Goal: Communication & Community: Ask a question

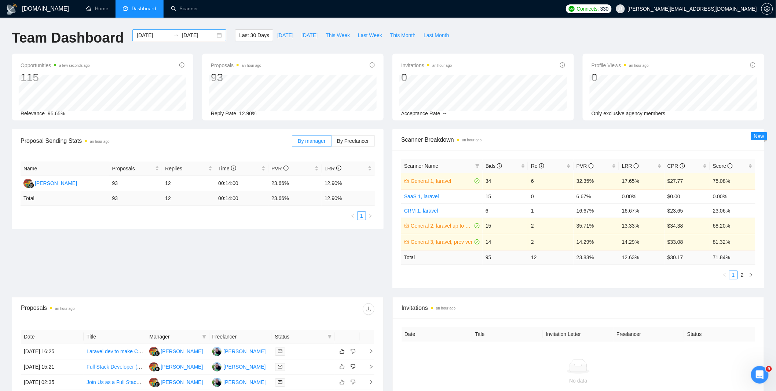
click at [158, 33] on input "[DATE]" at bounding box center [153, 35] width 33 height 8
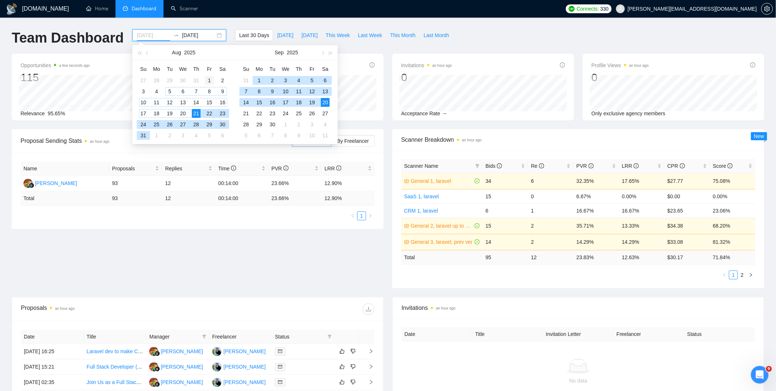
type input "[DATE]"
click at [208, 78] on div "1" at bounding box center [209, 80] width 9 height 9
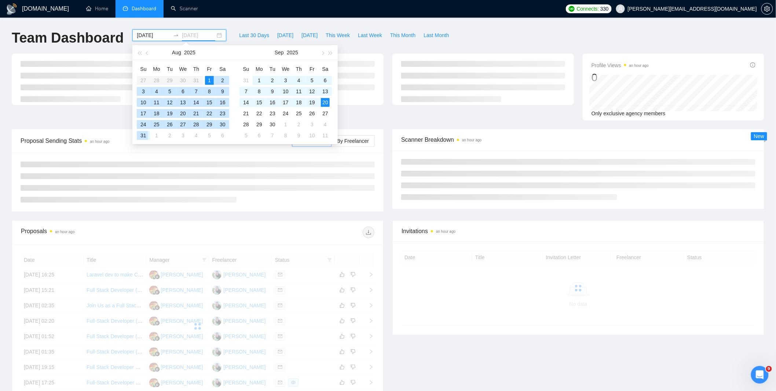
click at [146, 133] on div "31" at bounding box center [143, 135] width 9 height 9
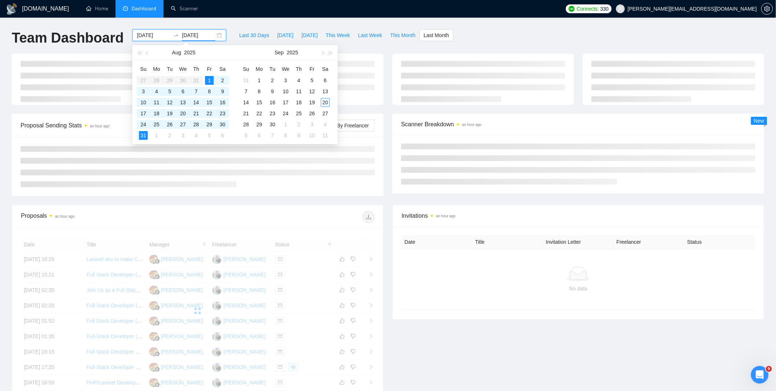
type input "[DATE]"
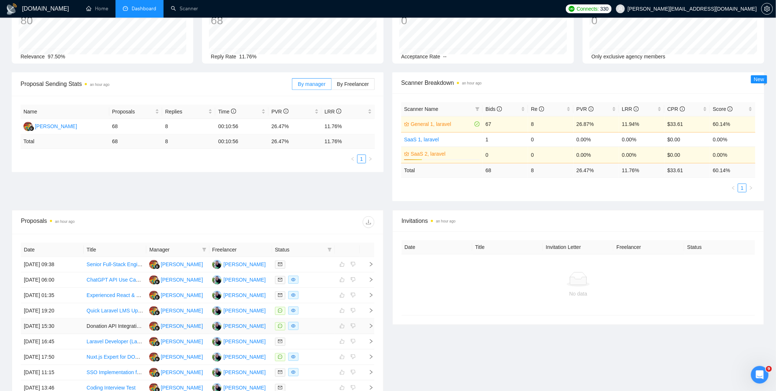
scroll to position [166, 0]
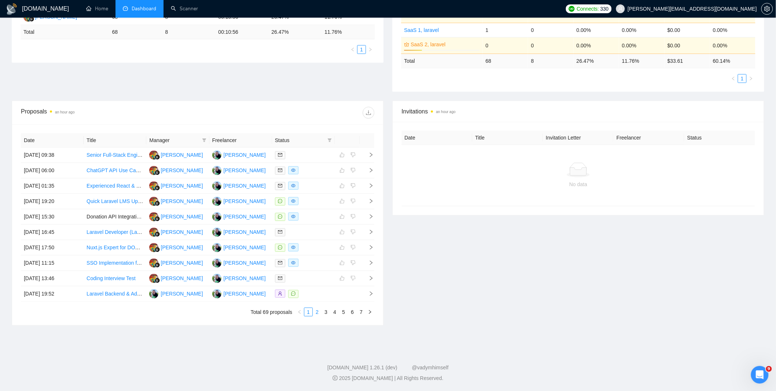
click at [316, 312] on link "2" at bounding box center [317, 312] width 8 height 8
click at [327, 314] on link "3" at bounding box center [326, 312] width 8 height 8
click at [308, 313] on link "1" at bounding box center [309, 312] width 8 height 8
click at [316, 204] on div at bounding box center [303, 201] width 57 height 8
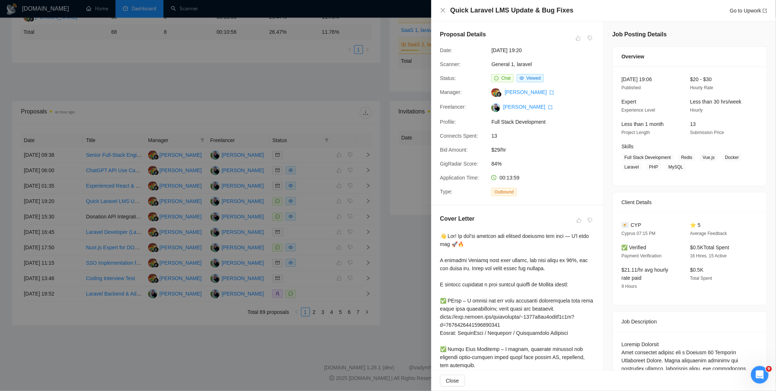
click at [384, 215] on div at bounding box center [388, 195] width 776 height 391
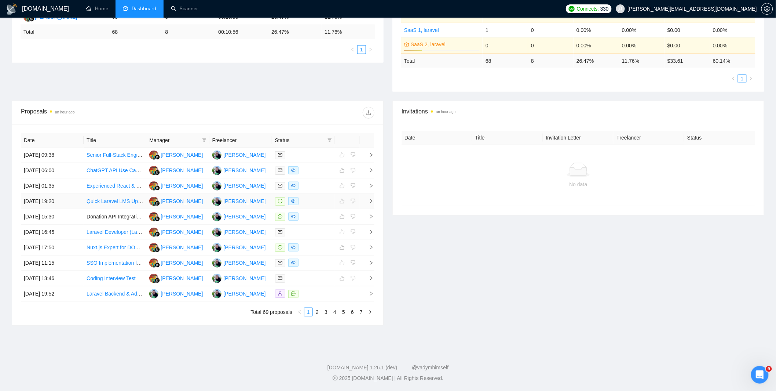
click at [317, 202] on div at bounding box center [303, 201] width 57 height 8
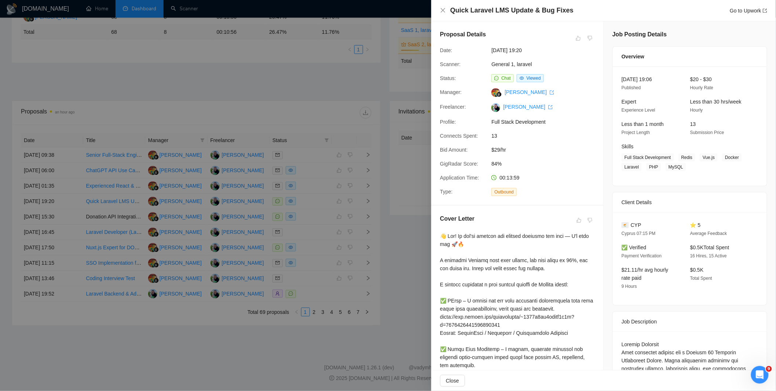
click at [395, 222] on div at bounding box center [388, 195] width 776 height 391
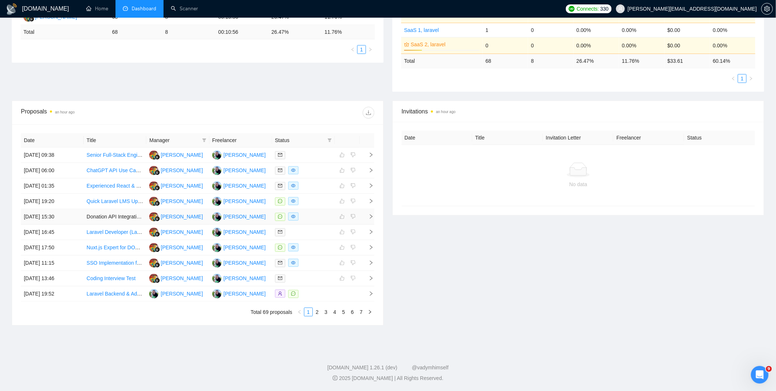
click at [318, 217] on div at bounding box center [303, 216] width 57 height 8
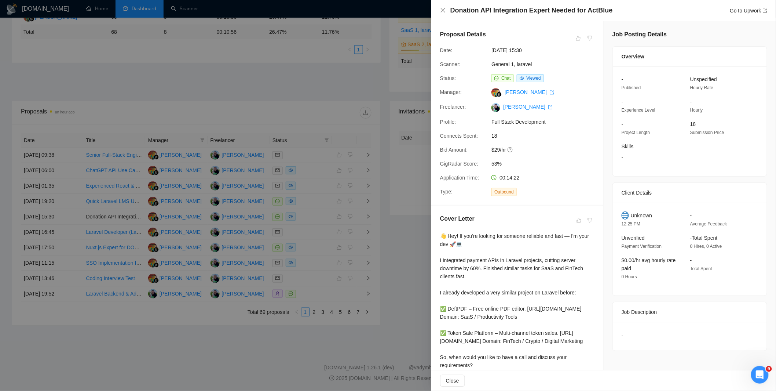
click at [384, 229] on div at bounding box center [388, 195] width 776 height 391
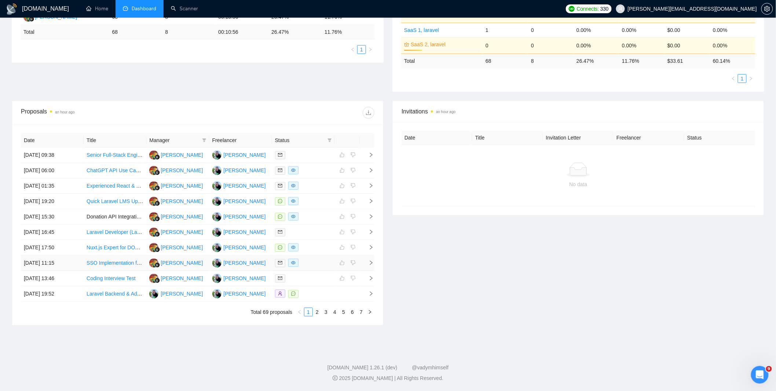
click at [306, 263] on div at bounding box center [303, 263] width 57 height 8
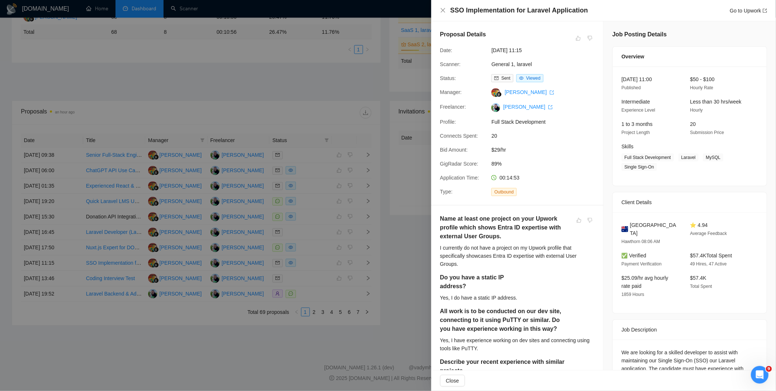
click at [328, 258] on div at bounding box center [388, 195] width 776 height 391
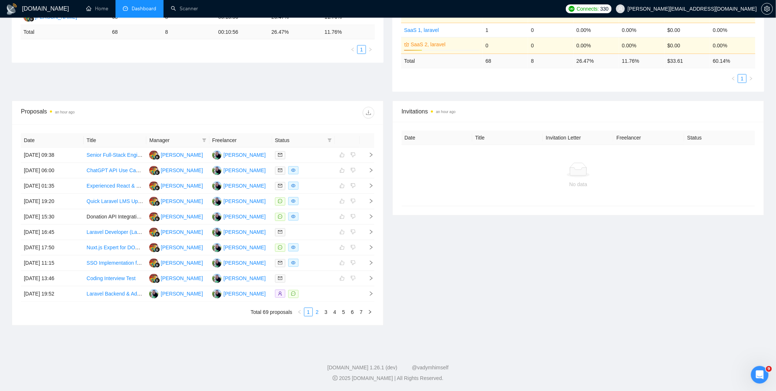
click at [320, 312] on link "2" at bounding box center [317, 312] width 8 height 8
click at [311, 153] on div at bounding box center [303, 155] width 57 height 8
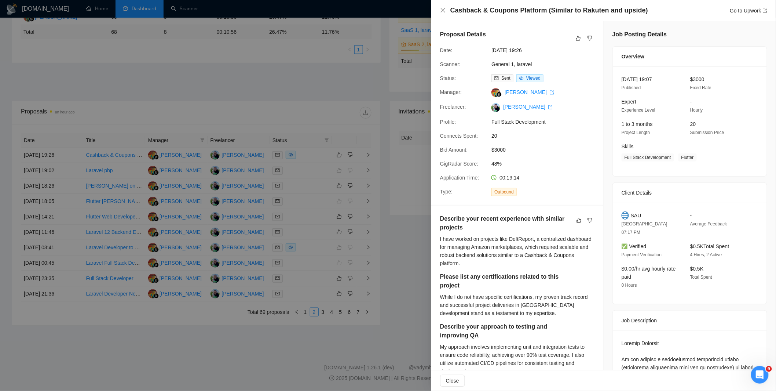
click at [345, 247] on div at bounding box center [388, 195] width 776 height 391
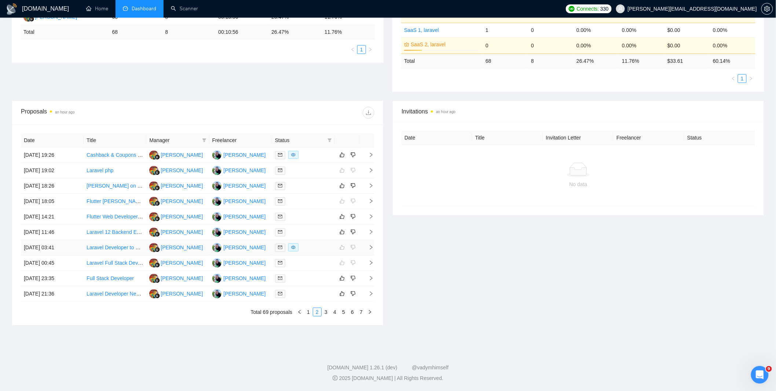
click at [300, 248] on div at bounding box center [303, 247] width 57 height 8
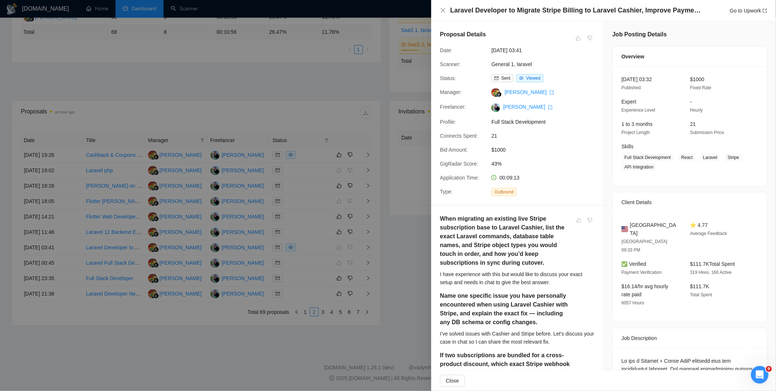
click at [338, 261] on div at bounding box center [388, 195] width 776 height 391
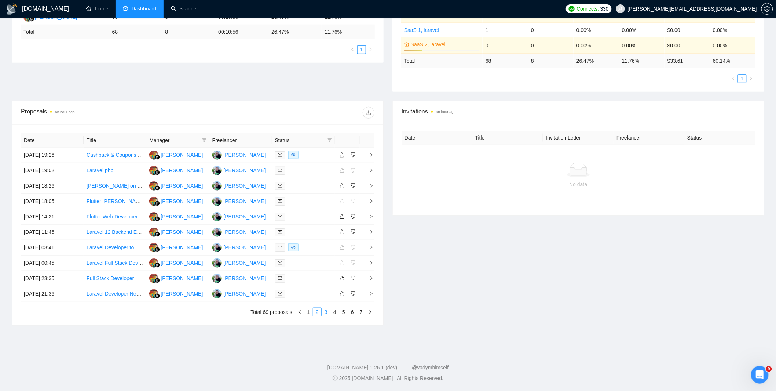
click at [325, 311] on link "3" at bounding box center [326, 312] width 8 height 8
click at [303, 202] on div at bounding box center [303, 201] width 57 height 8
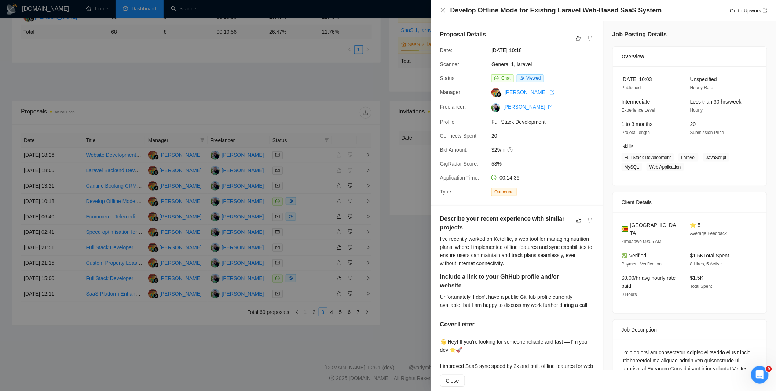
click at [348, 222] on div at bounding box center [388, 195] width 776 height 391
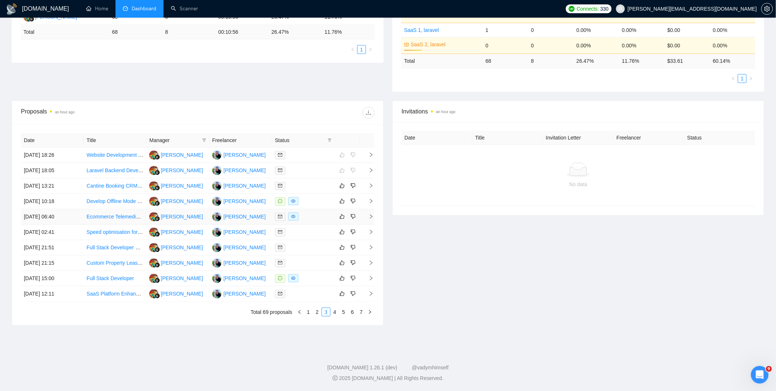
click at [305, 218] on div at bounding box center [303, 216] width 57 height 8
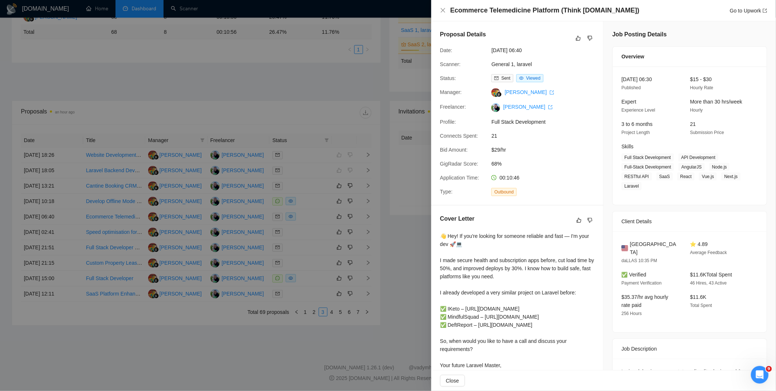
click at [375, 238] on div at bounding box center [388, 195] width 776 height 391
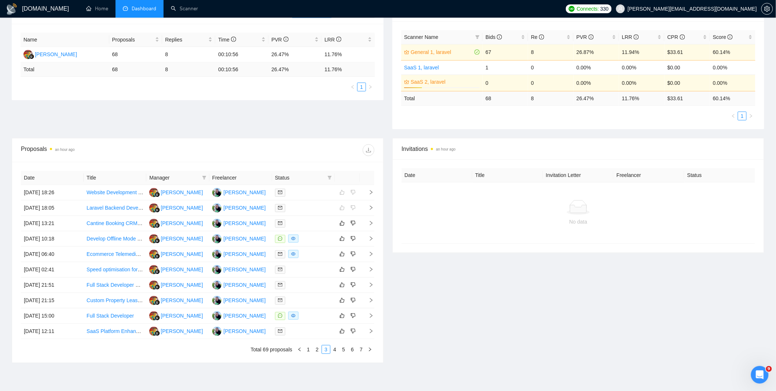
scroll to position [166, 0]
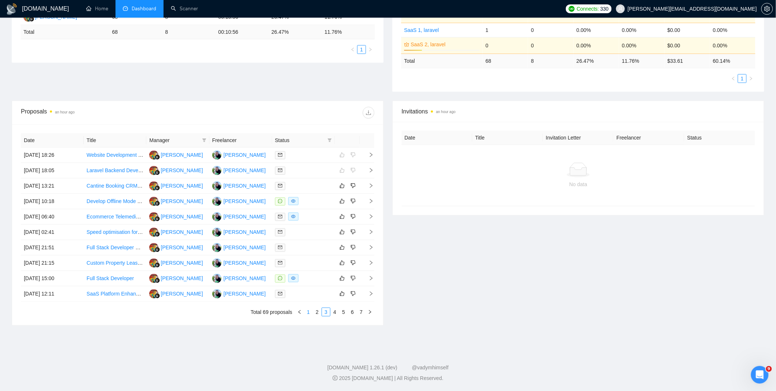
click at [306, 310] on link "1" at bounding box center [309, 312] width 8 height 8
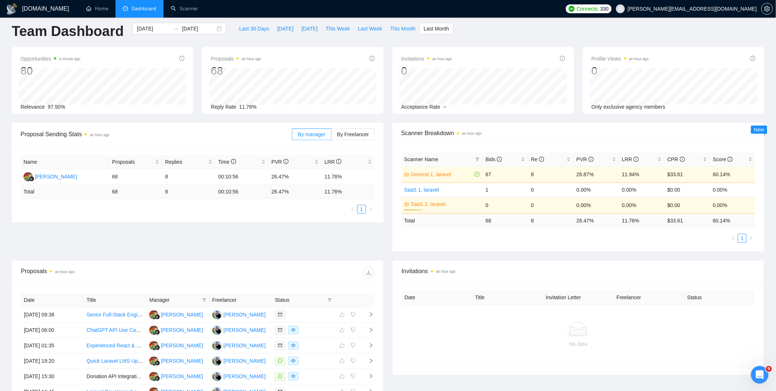
scroll to position [0, 0]
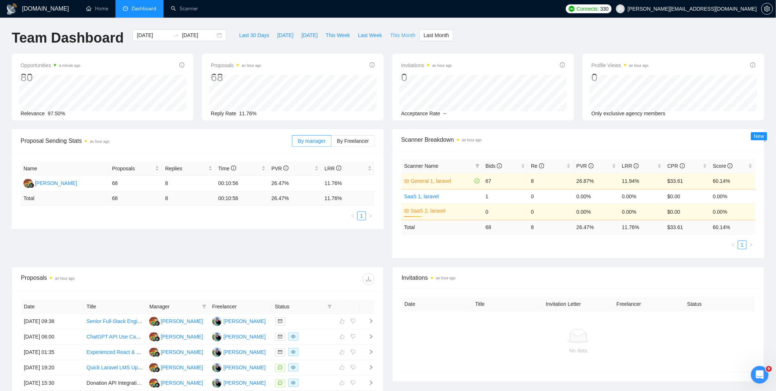
click at [404, 35] on span "This Month" at bounding box center [402, 35] width 25 height 8
type input "[DATE]"
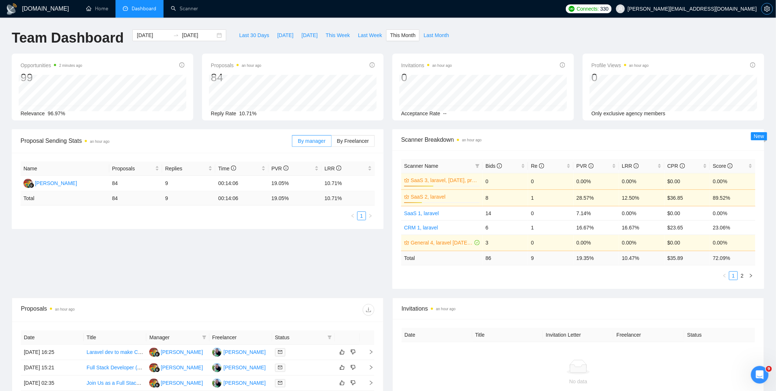
click at [773, 9] on button "button" at bounding box center [768, 9] width 12 height 12
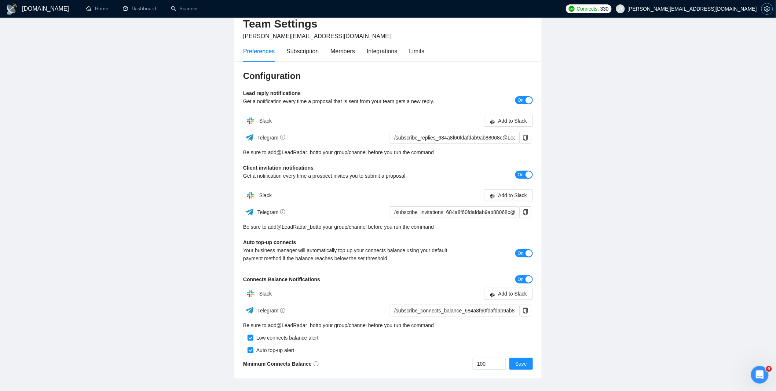
scroll to position [82, 0]
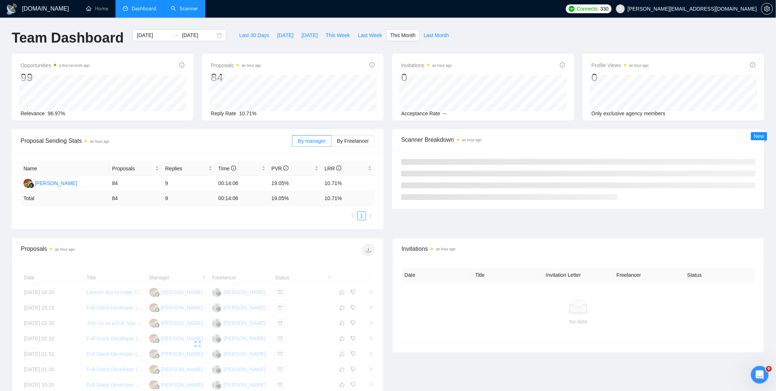
click at [185, 10] on link "Scanner" at bounding box center [184, 9] width 27 height 6
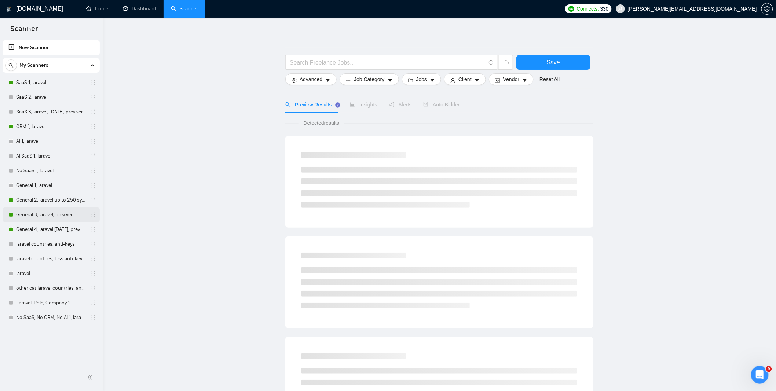
click at [52, 214] on link "General 3, laravel, prev ver" at bounding box center [51, 214] width 70 height 15
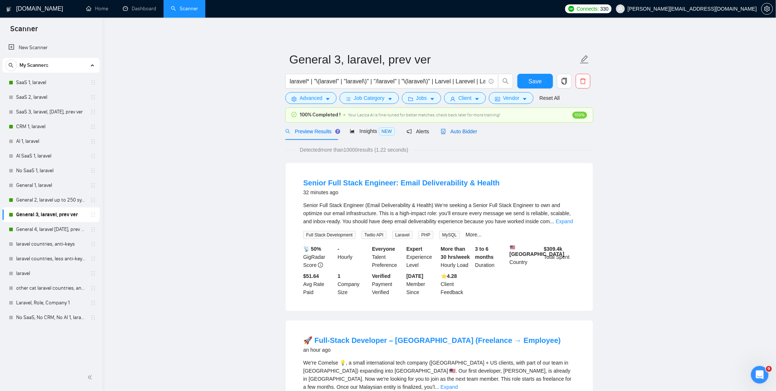
click at [460, 133] on span "Auto Bidder" at bounding box center [459, 131] width 36 height 6
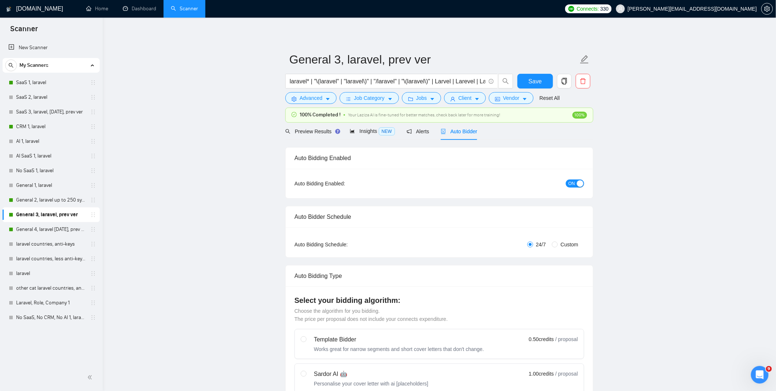
radio input "false"
radio input "true"
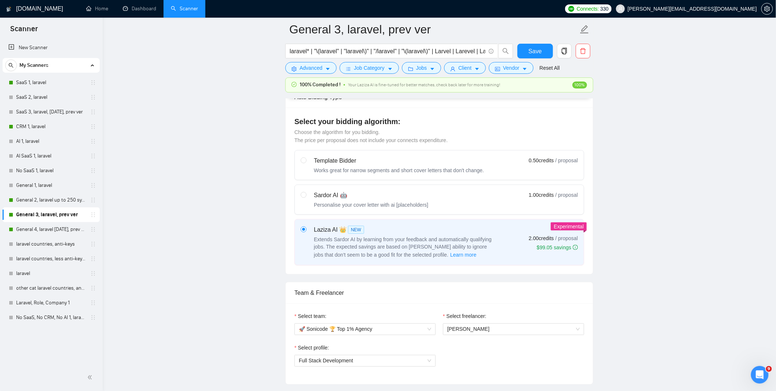
scroll to position [342, 0]
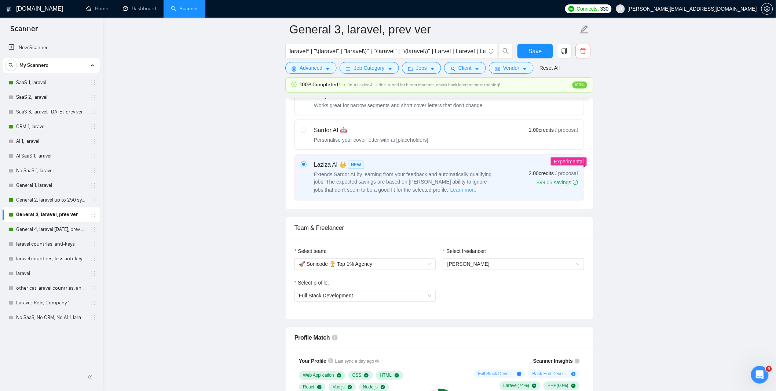
click at [451, 191] on span "Learn more" at bounding box center [464, 190] width 26 height 8
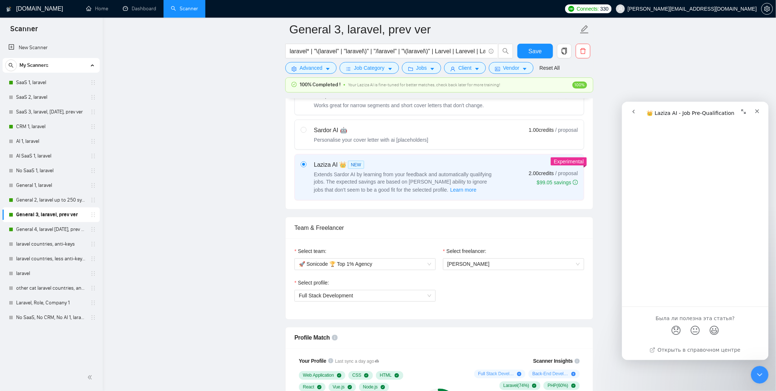
scroll to position [1324, 0]
click at [758, 111] on icon "Закрыть" at bounding box center [757, 111] width 4 height 4
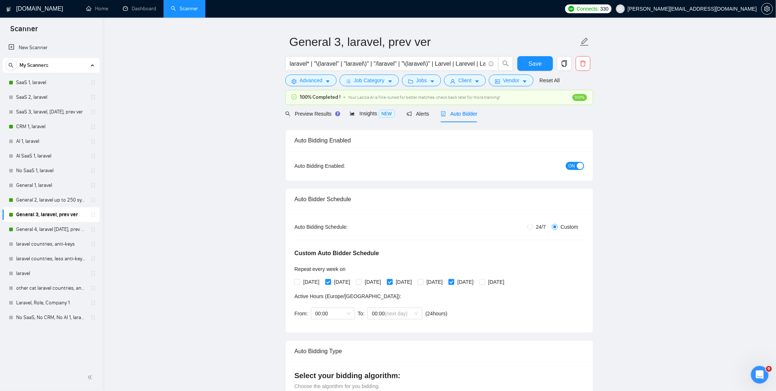
scroll to position [0, 0]
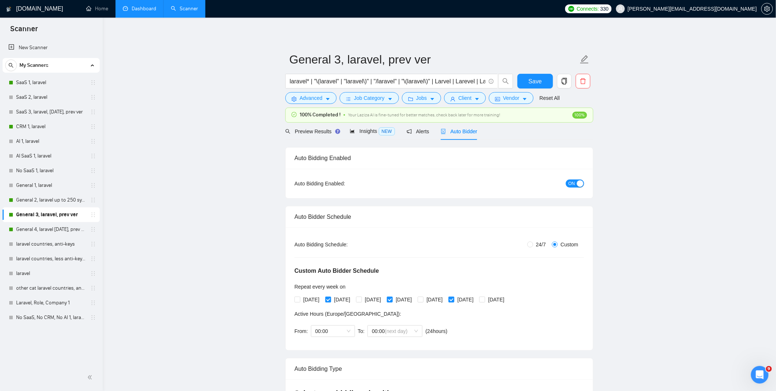
click at [133, 8] on link "Dashboard" at bounding box center [139, 9] width 33 height 6
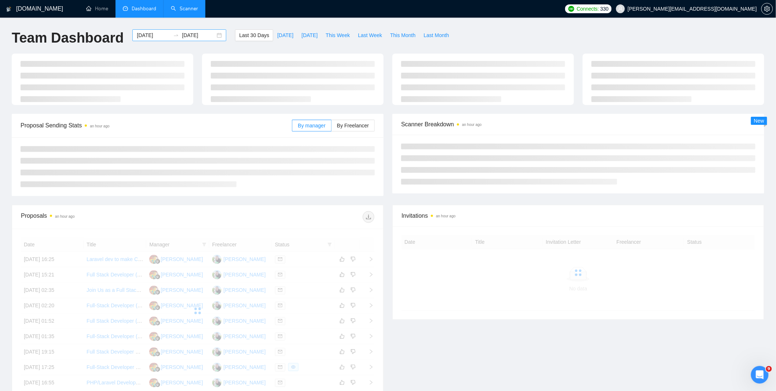
click at [157, 34] on input "[DATE]" at bounding box center [153, 35] width 33 height 8
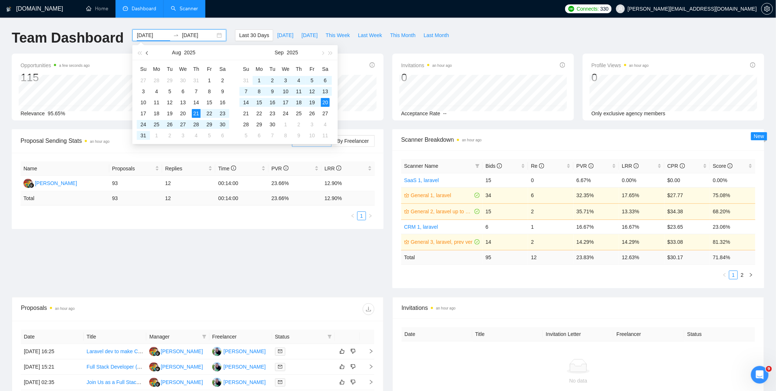
click at [149, 50] on button "button" at bounding box center [147, 52] width 8 height 15
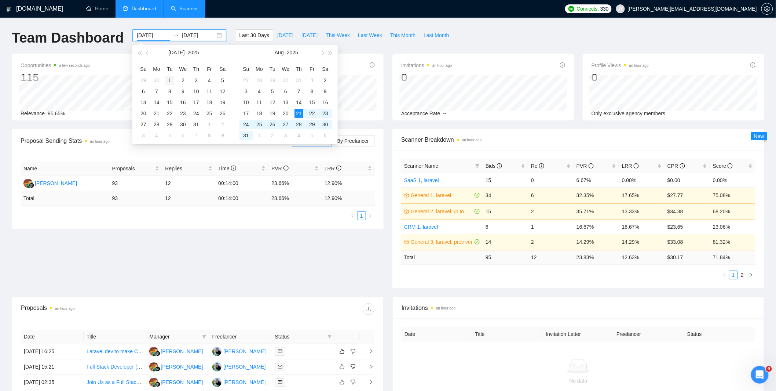
type input "[DATE]"
drag, startPoint x: 170, startPoint y: 78, endPoint x: 191, endPoint y: 114, distance: 41.4
click at [171, 78] on div "1" at bounding box center [169, 80] width 9 height 9
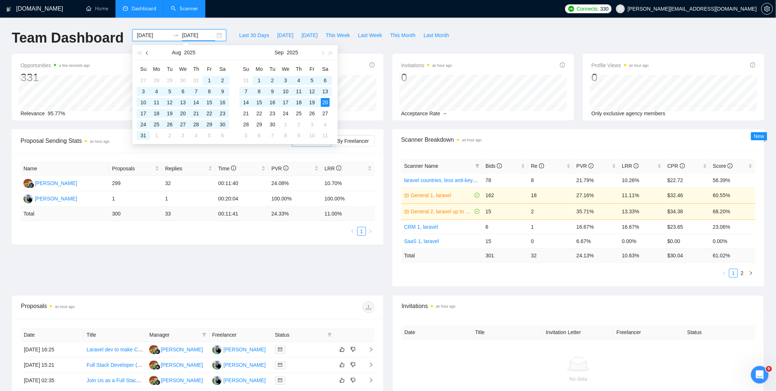
click at [148, 51] on span "button" at bounding box center [148, 53] width 4 height 4
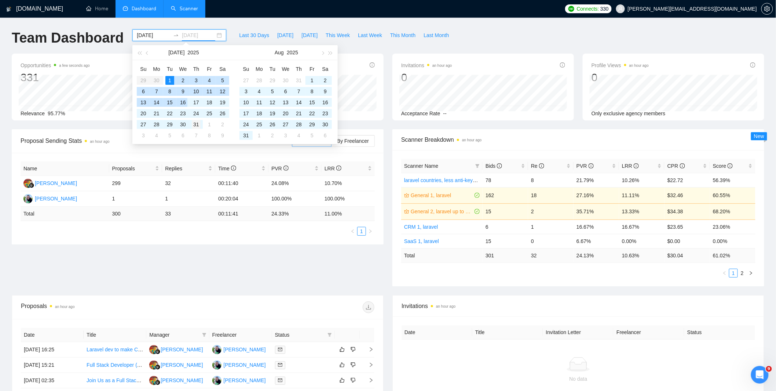
type input "[DATE]"
click at [198, 125] on div "31" at bounding box center [196, 124] width 9 height 9
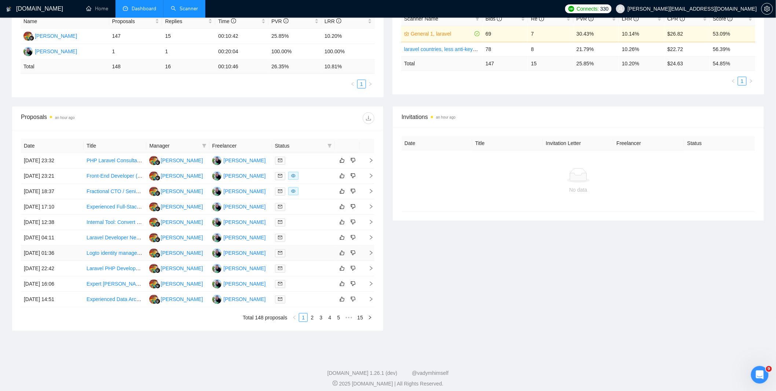
scroll to position [153, 0]
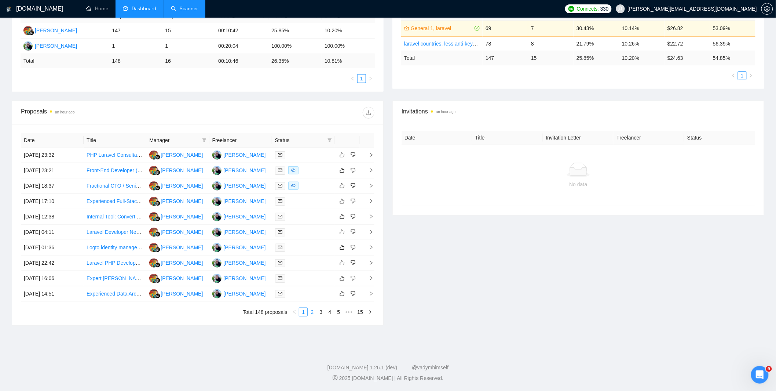
click at [314, 309] on link "2" at bounding box center [312, 312] width 8 height 8
click at [321, 316] on link "3" at bounding box center [321, 312] width 8 height 8
click at [328, 311] on link "4" at bounding box center [330, 312] width 8 height 8
click at [329, 312] on link "5" at bounding box center [330, 312] width 8 height 8
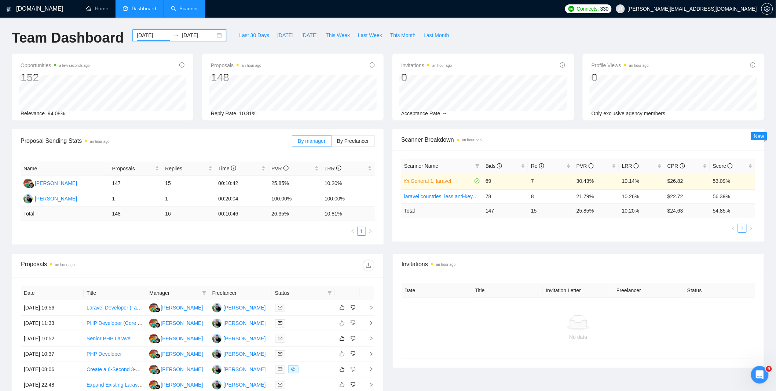
click at [150, 35] on input "[DATE]" at bounding box center [153, 35] width 33 height 8
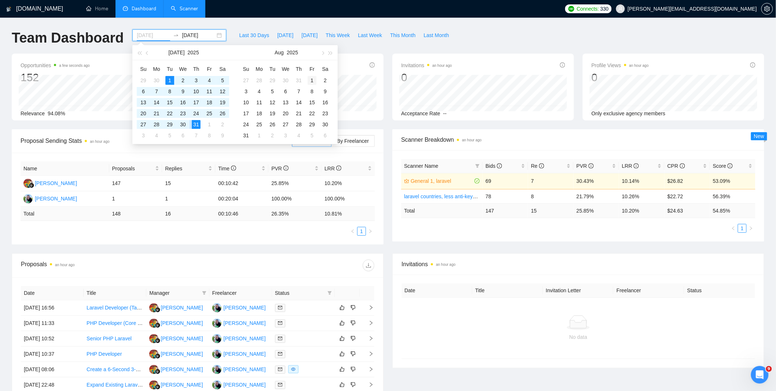
type input "[DATE]"
click at [313, 79] on div "1" at bounding box center [312, 80] width 9 height 9
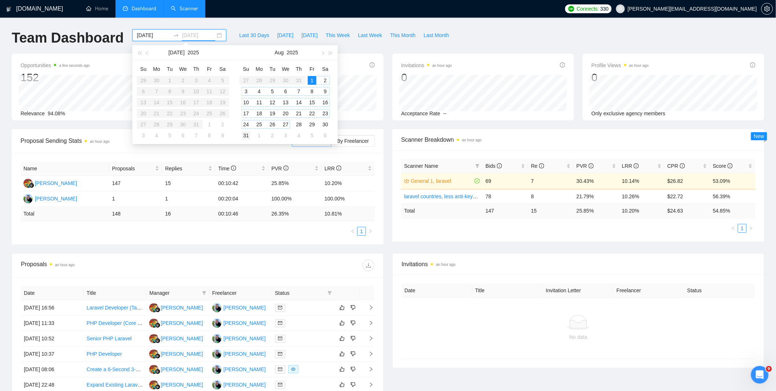
type input "[DATE]"
click at [249, 132] on div "31" at bounding box center [246, 135] width 9 height 9
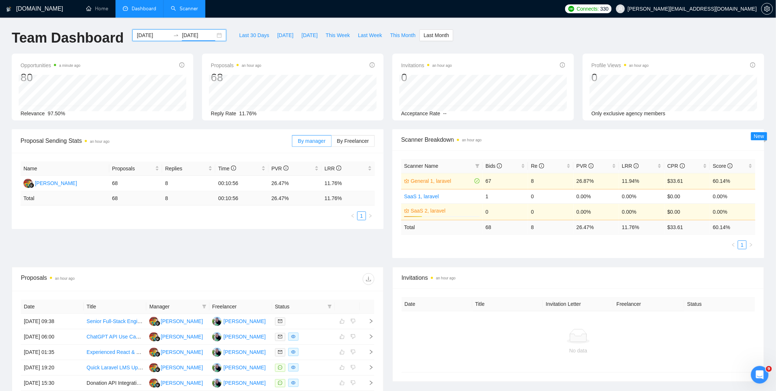
click at [417, 273] on span "Invitations an hour ago" at bounding box center [579, 277] width 354 height 9
click at [160, 37] on input "[DATE]" at bounding box center [153, 35] width 33 height 8
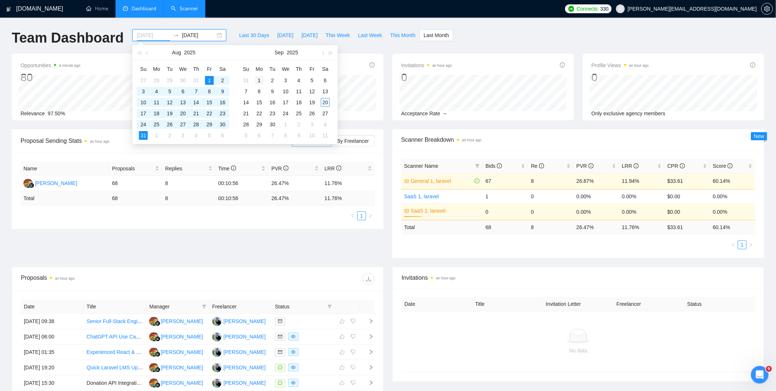
type input "[DATE]"
click at [258, 81] on div "1" at bounding box center [259, 80] width 9 height 9
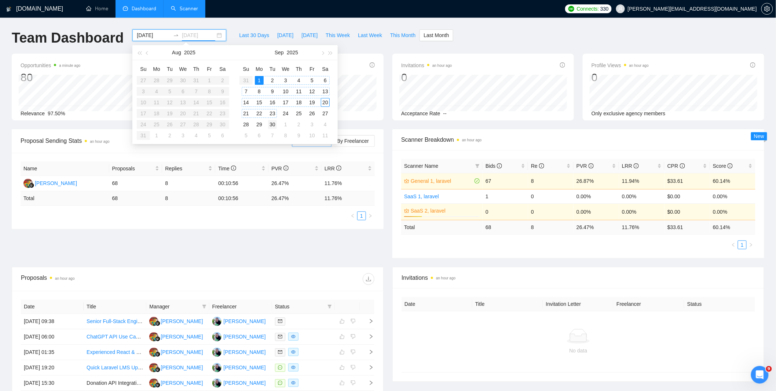
type input "[DATE]"
click at [271, 123] on div "30" at bounding box center [272, 124] width 9 height 9
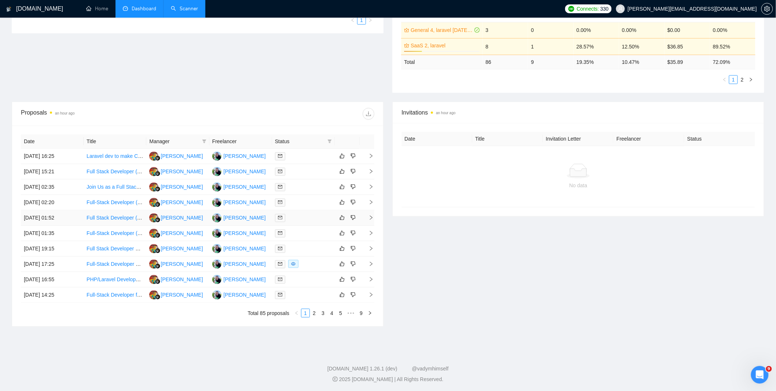
scroll to position [197, 0]
click at [362, 313] on link "9" at bounding box center [361, 312] width 8 height 8
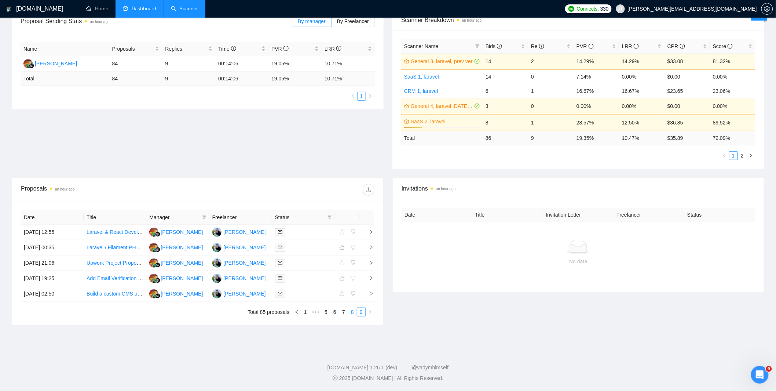
scroll to position [120, 0]
click at [350, 310] on link "8" at bounding box center [353, 312] width 8 height 8
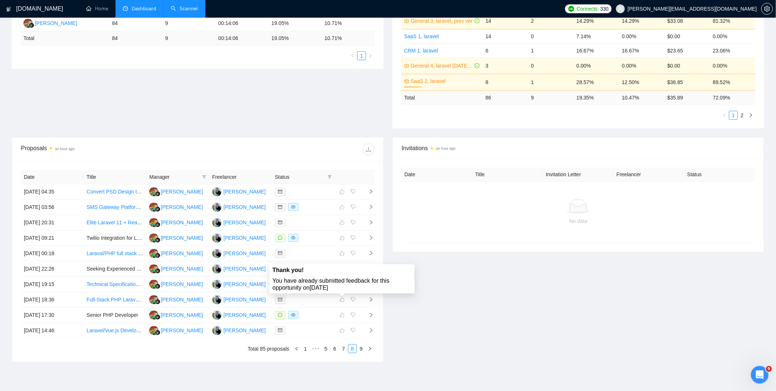
scroll to position [197, 0]
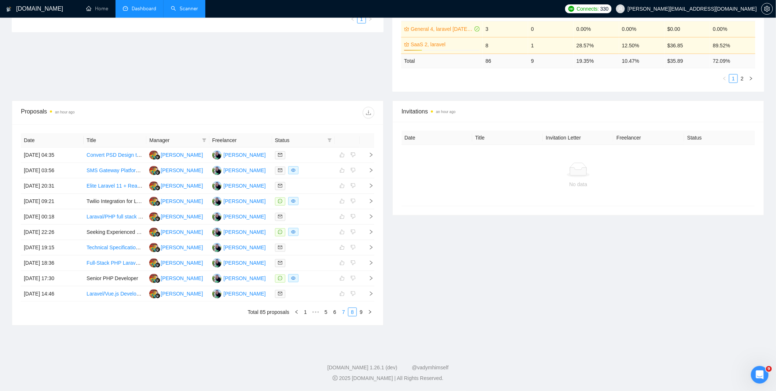
click at [344, 313] on link "7" at bounding box center [344, 312] width 8 height 8
click at [333, 313] on link "6" at bounding box center [335, 312] width 8 height 8
click at [325, 313] on link "5" at bounding box center [326, 312] width 8 height 8
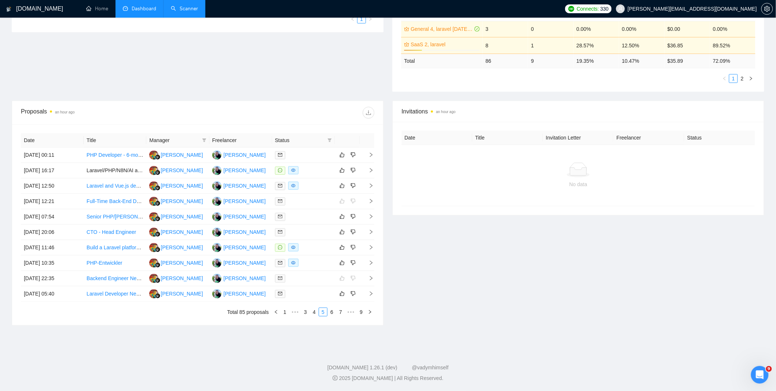
click at [315, 313] on link "4" at bounding box center [314, 312] width 8 height 8
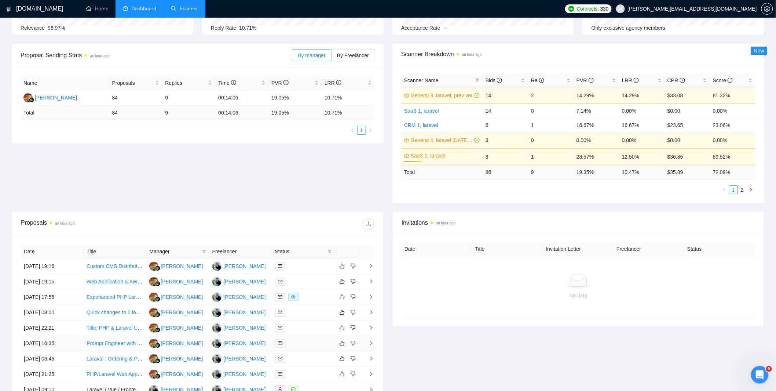
scroll to position [0, 0]
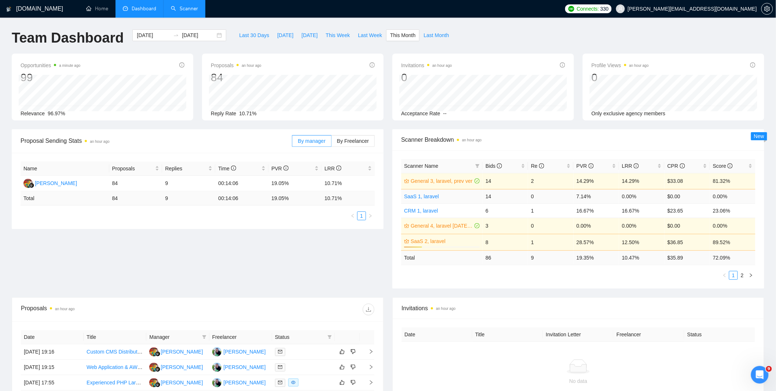
click at [430, 196] on link "SaaS 1, laravel" at bounding box center [421, 196] width 35 height 6
click at [744, 271] on link "2" at bounding box center [743, 275] width 8 height 8
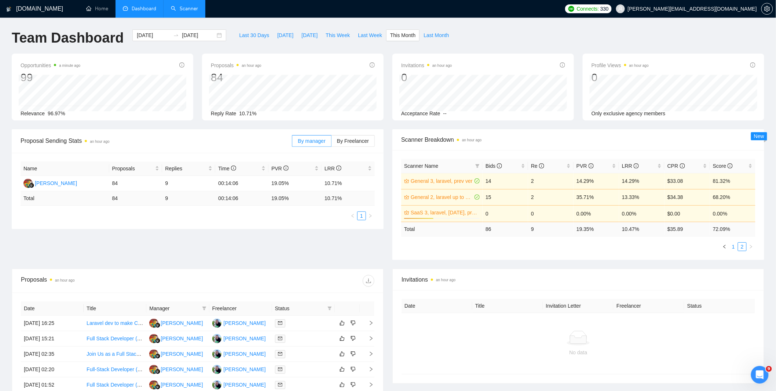
click at [733, 246] on link "1" at bounding box center [734, 246] width 8 height 8
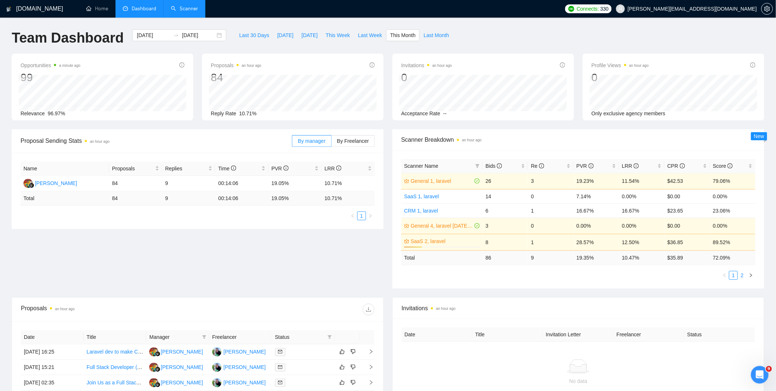
click at [740, 274] on link "2" at bounding box center [743, 275] width 8 height 8
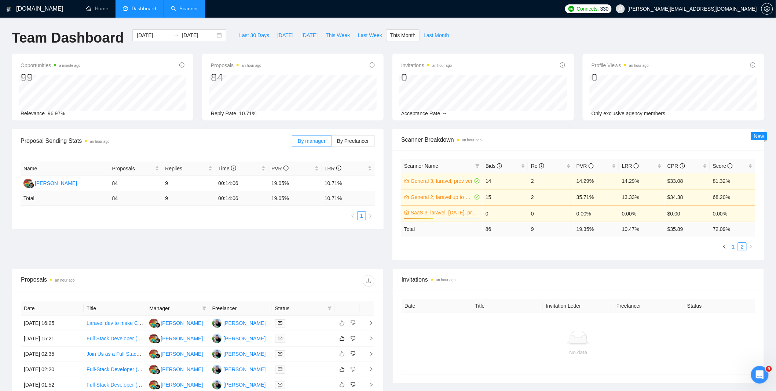
click at [732, 246] on link "1" at bounding box center [734, 246] width 8 height 8
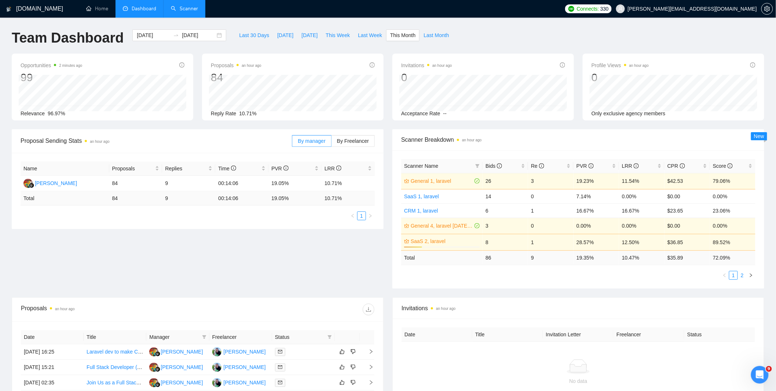
click at [741, 274] on link "2" at bounding box center [743, 275] width 8 height 8
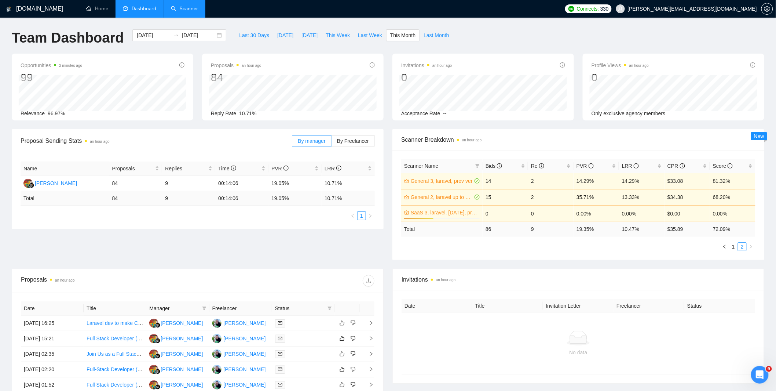
click at [523, 195] on td "15" at bounding box center [505, 197] width 45 height 16
click at [765, 8] on icon "setting" at bounding box center [768, 9] width 6 height 6
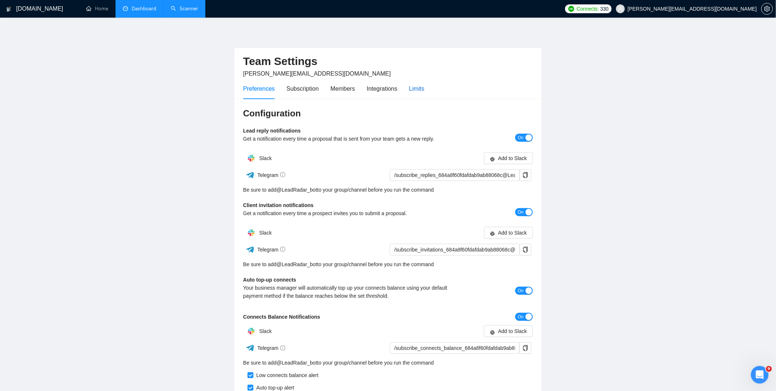
click at [411, 87] on div "Limits" at bounding box center [416, 88] width 15 height 9
click at [145, 9] on link "Dashboard" at bounding box center [139, 9] width 33 height 6
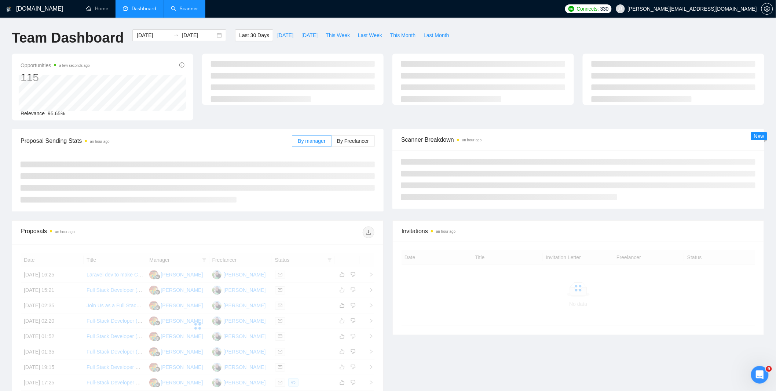
click at [223, 8] on ul "Home Dashboard Scanner" at bounding box center [318, 9] width 485 height 18
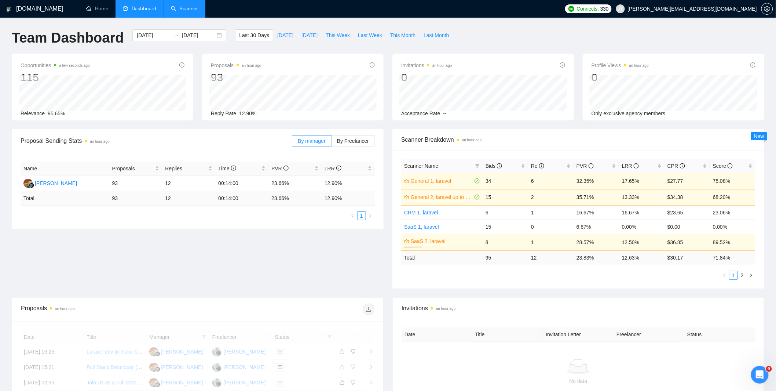
click at [188, 10] on link "Scanner" at bounding box center [184, 9] width 27 height 6
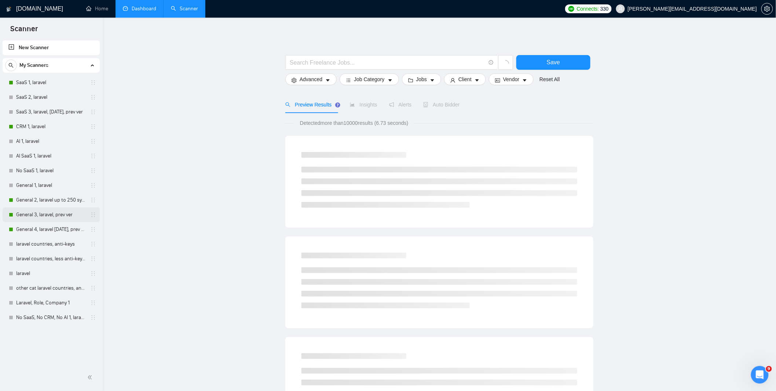
click at [50, 215] on link "General 3, laravel, prev ver" at bounding box center [51, 214] width 70 height 15
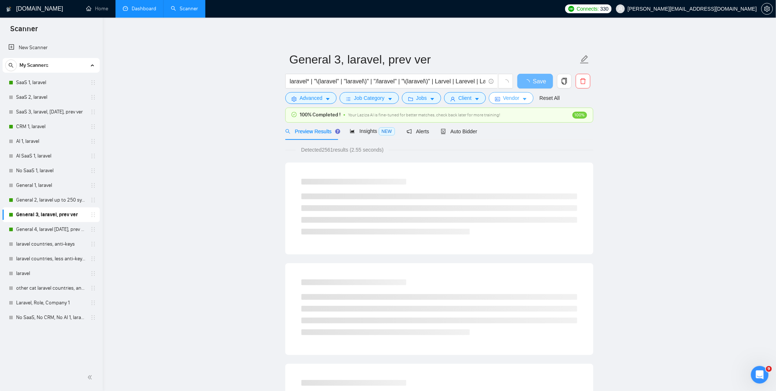
click at [515, 98] on span "Vendor" at bounding box center [511, 98] width 16 height 8
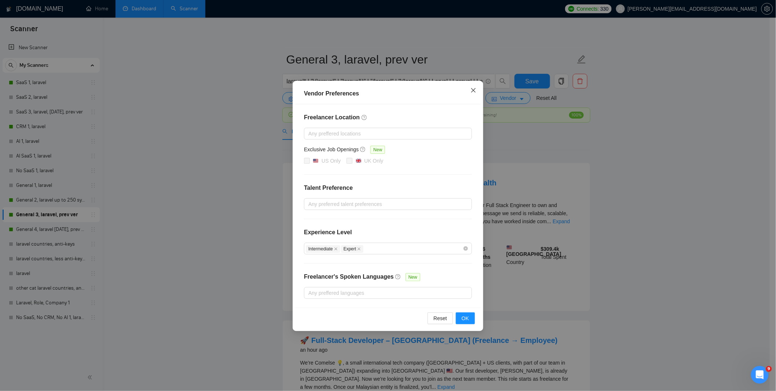
click at [475, 89] on icon "close" at bounding box center [473, 90] width 4 height 4
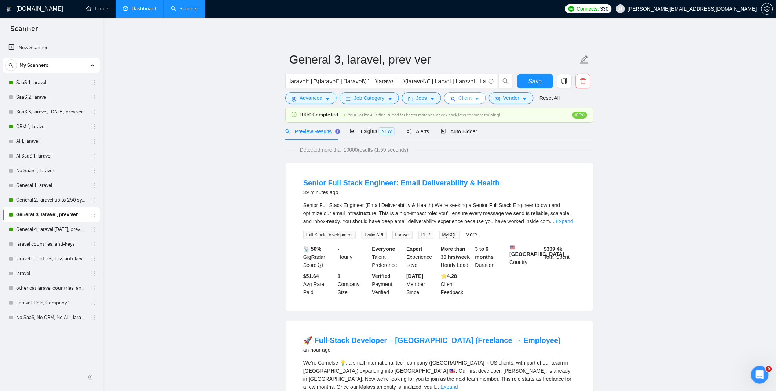
click at [457, 98] on button "Client" at bounding box center [465, 98] width 42 height 12
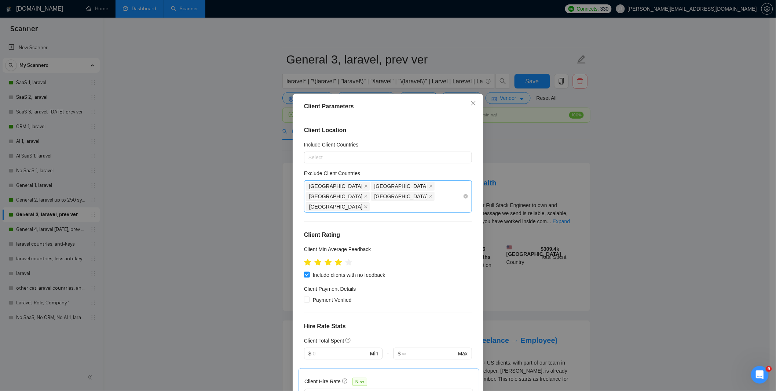
click at [368, 205] on icon "close" at bounding box center [366, 207] width 4 height 4
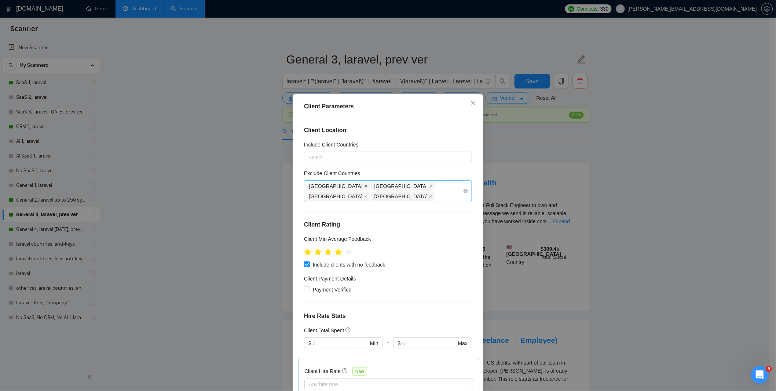
click at [364, 185] on icon "close" at bounding box center [366, 186] width 4 height 4
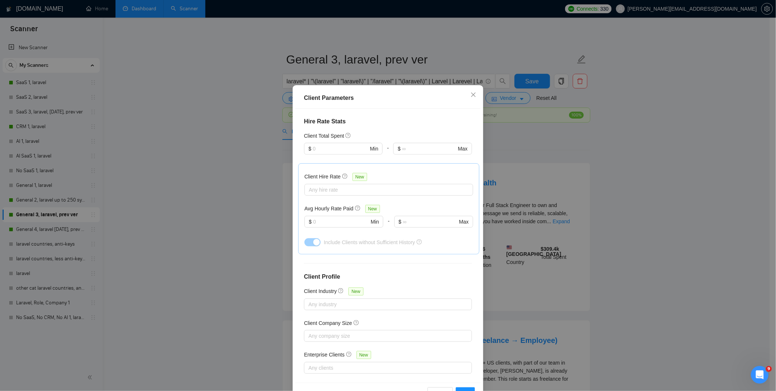
scroll to position [32, 0]
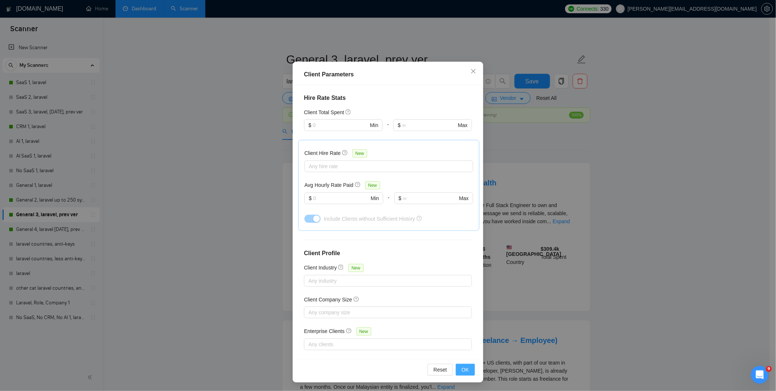
click at [468, 369] on button "OK" at bounding box center [465, 370] width 19 height 12
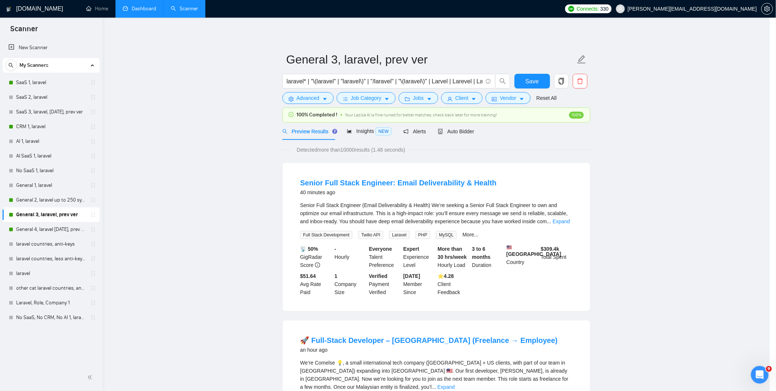
scroll to position [0, 0]
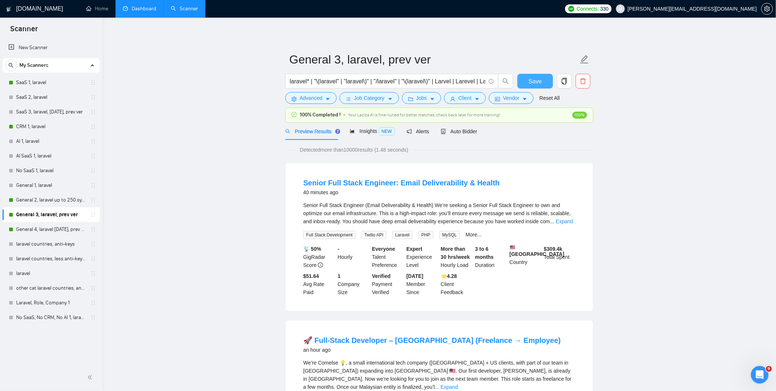
click at [535, 79] on span "Save" at bounding box center [535, 81] width 13 height 9
click at [55, 229] on link "General 4, laravel [DATE], prev ver" at bounding box center [51, 229] width 70 height 15
click at [45, 229] on link "General 4, laravel [DATE], prev ver" at bounding box center [51, 229] width 70 height 15
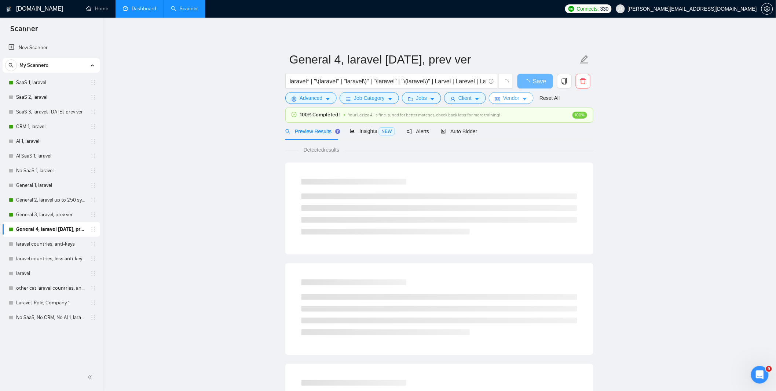
click at [508, 97] on span "Vendor" at bounding box center [511, 98] width 16 height 8
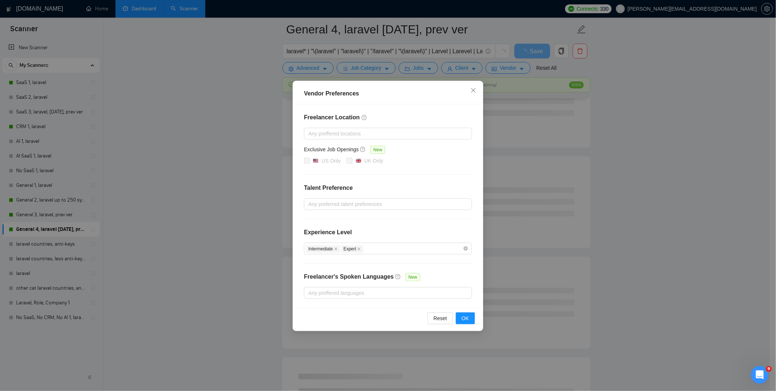
scroll to position [293, 0]
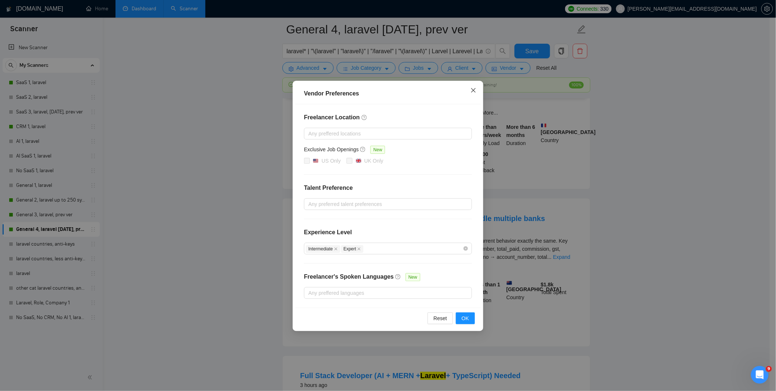
click at [474, 92] on icon "close" at bounding box center [474, 90] width 6 height 6
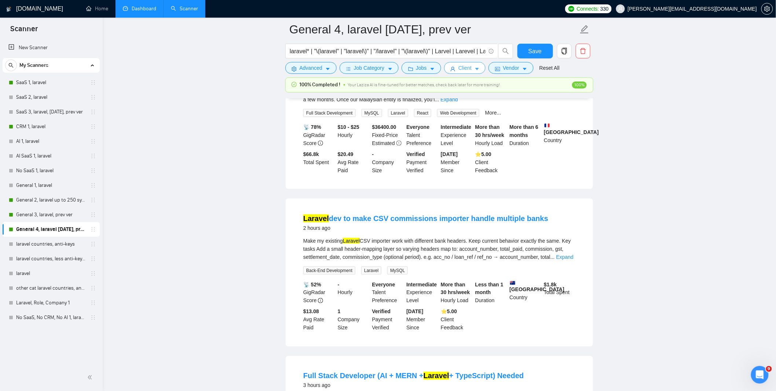
click at [453, 68] on icon "user" at bounding box center [453, 68] width 5 height 5
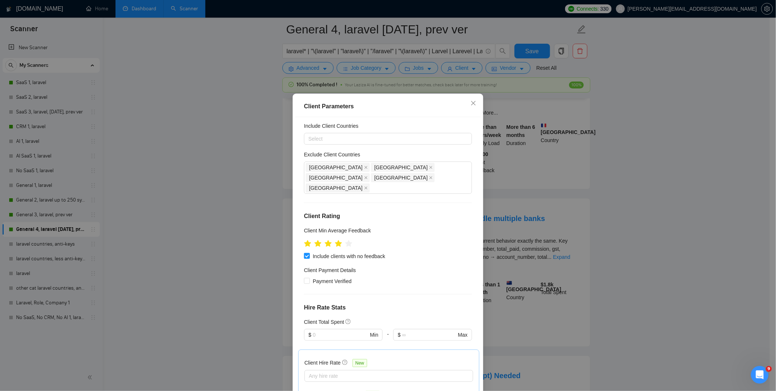
scroll to position [0, 0]
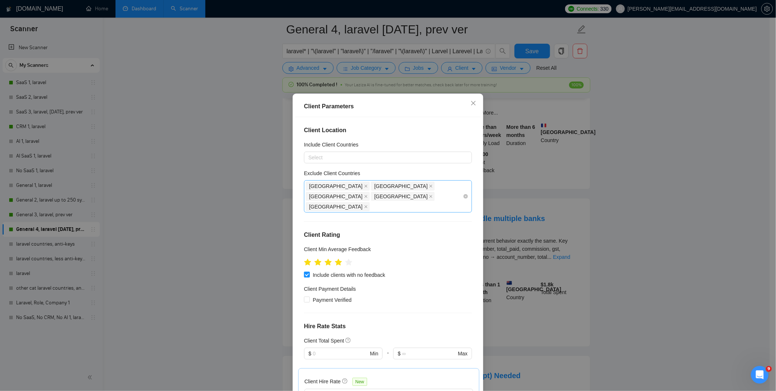
click at [368, 205] on icon "close" at bounding box center [366, 206] width 3 height 3
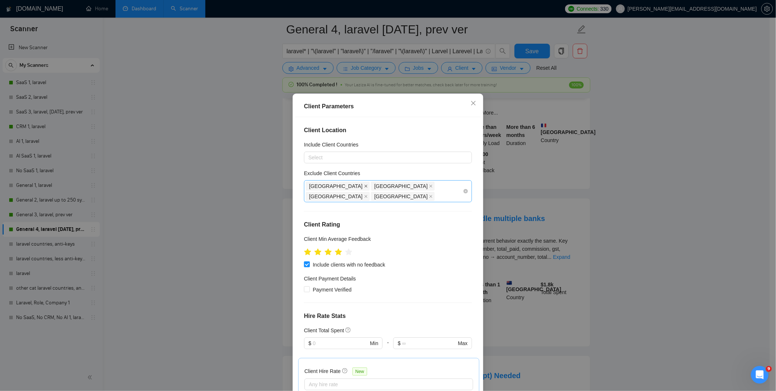
click at [364, 185] on icon "close" at bounding box center [366, 186] width 4 height 4
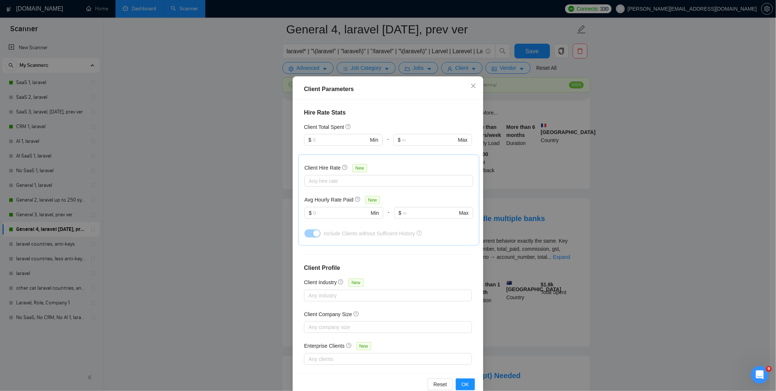
scroll to position [32, 0]
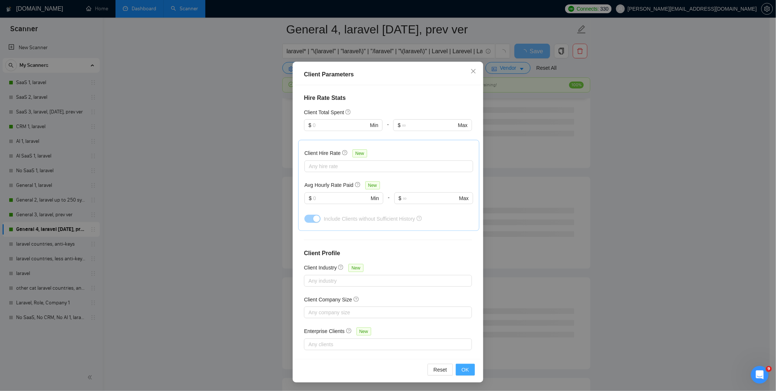
click at [463, 370] on span "OK" at bounding box center [465, 369] width 7 height 8
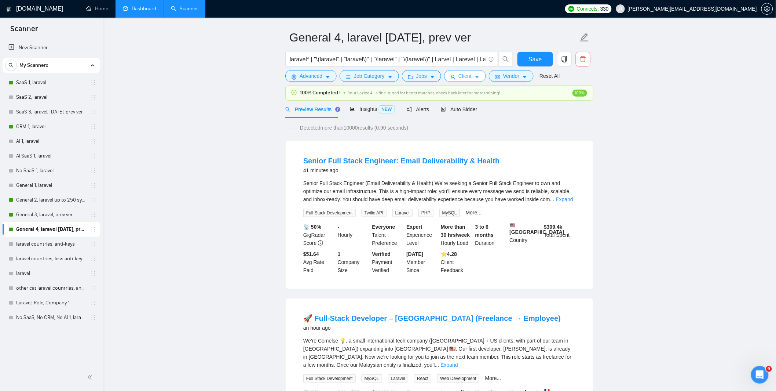
scroll to position [0, 0]
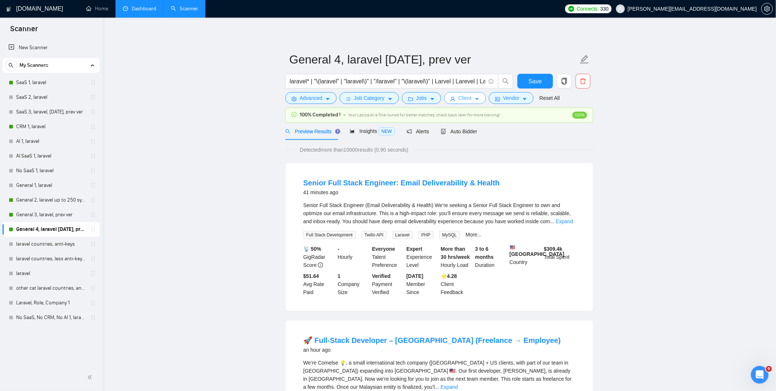
click at [465, 100] on span "Client" at bounding box center [465, 98] width 13 height 8
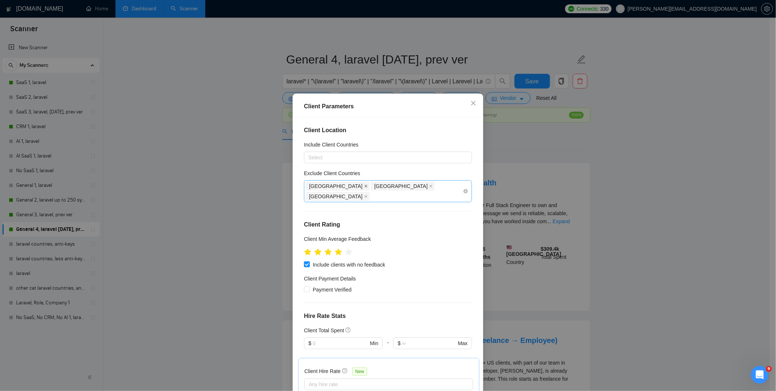
click at [364, 186] on icon "close" at bounding box center [366, 186] width 4 height 4
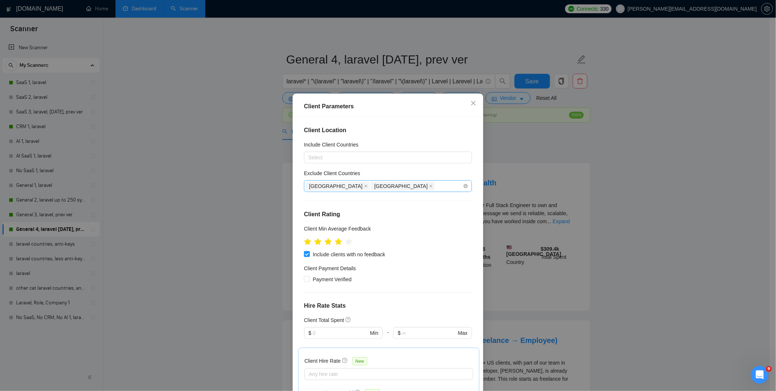
drag, startPoint x: 333, startPoint y: 186, endPoint x: 346, endPoint y: 189, distance: 13.1
click at [364, 186] on icon "close" at bounding box center [366, 186] width 4 height 4
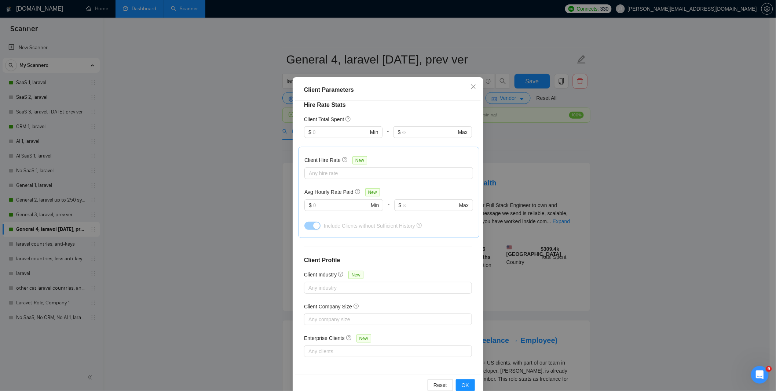
scroll to position [32, 0]
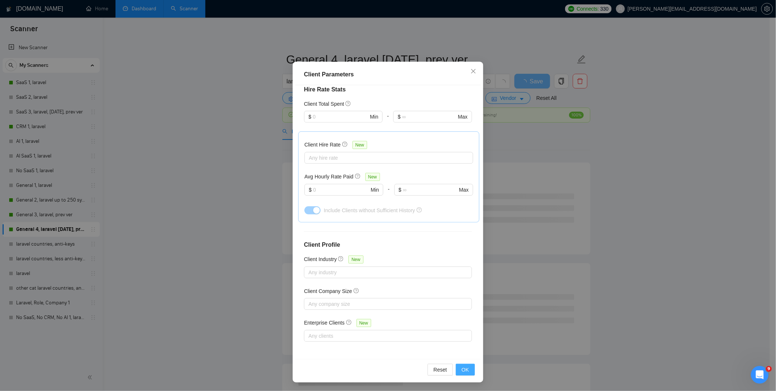
click at [468, 371] on button "OK" at bounding box center [465, 370] width 19 height 12
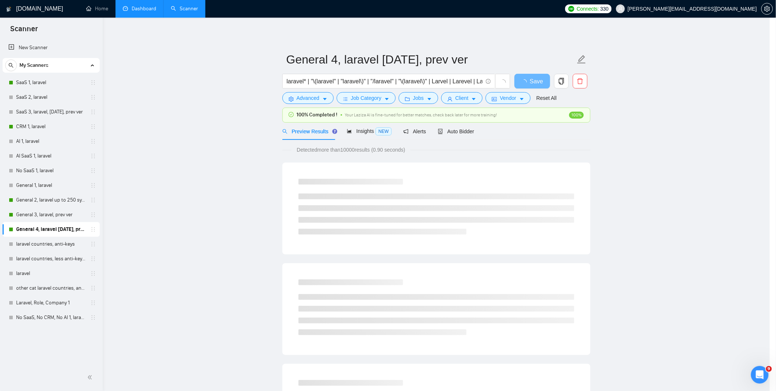
scroll to position [0, 0]
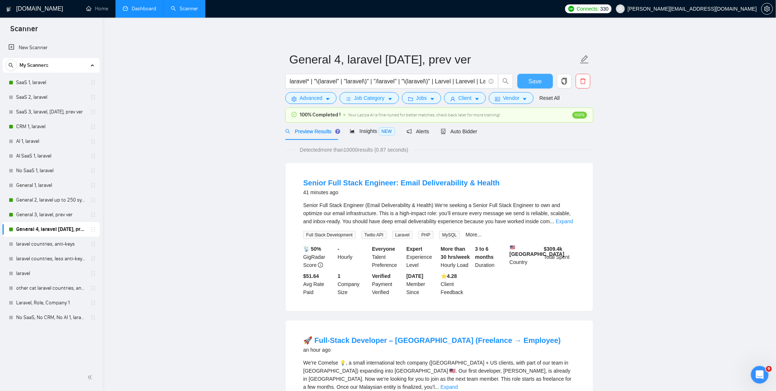
click at [534, 81] on span "Save" at bounding box center [535, 81] width 13 height 9
click at [53, 215] on link "General 3, laravel, prev ver" at bounding box center [51, 214] width 70 height 15
click at [462, 97] on span "Client" at bounding box center [465, 98] width 13 height 8
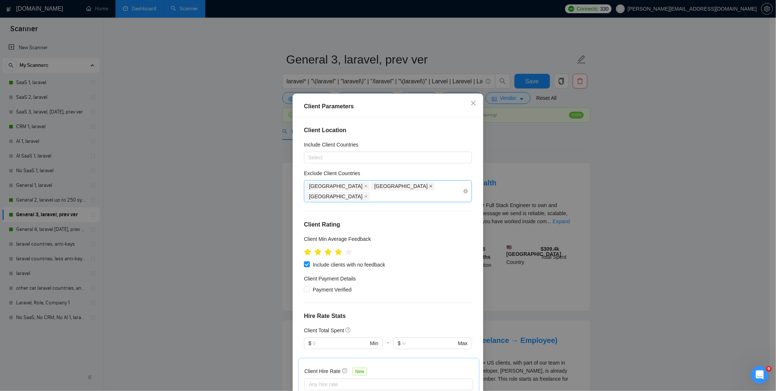
click at [429, 186] on icon "close" at bounding box center [431, 186] width 4 height 4
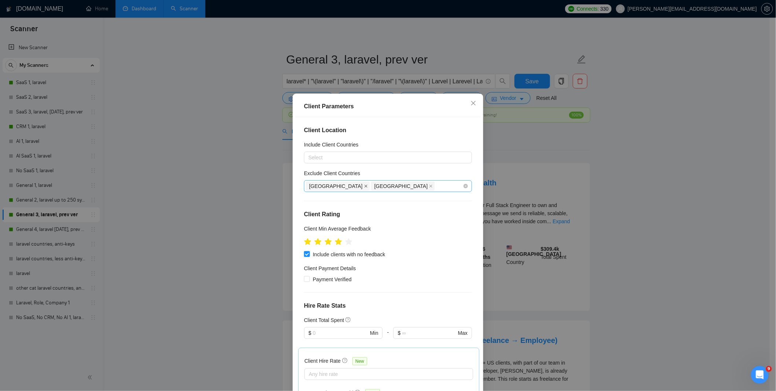
click at [365, 186] on icon "close" at bounding box center [366, 186] width 3 height 3
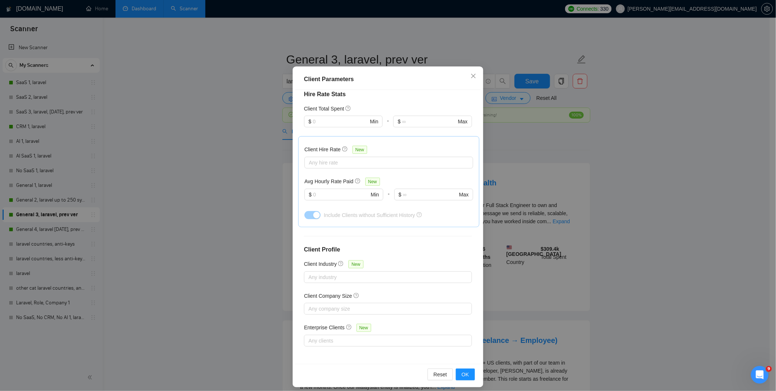
scroll to position [32, 0]
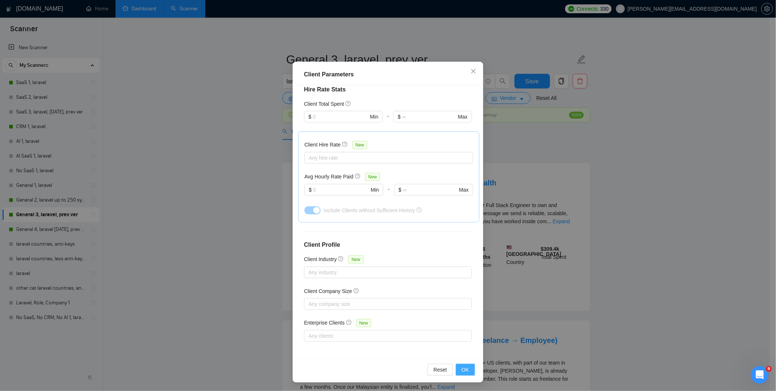
click at [467, 368] on button "OK" at bounding box center [465, 370] width 19 height 12
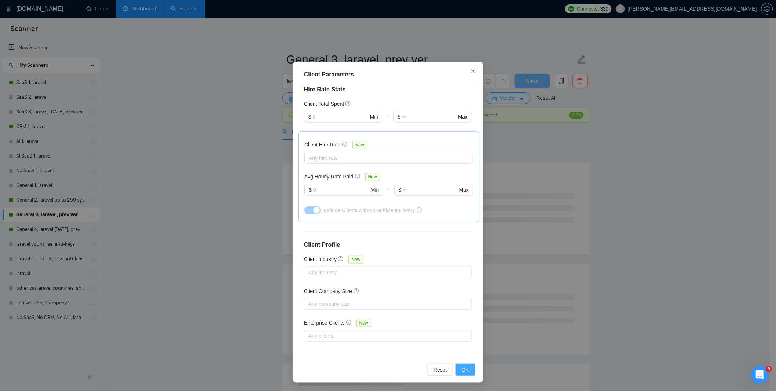
scroll to position [0, 0]
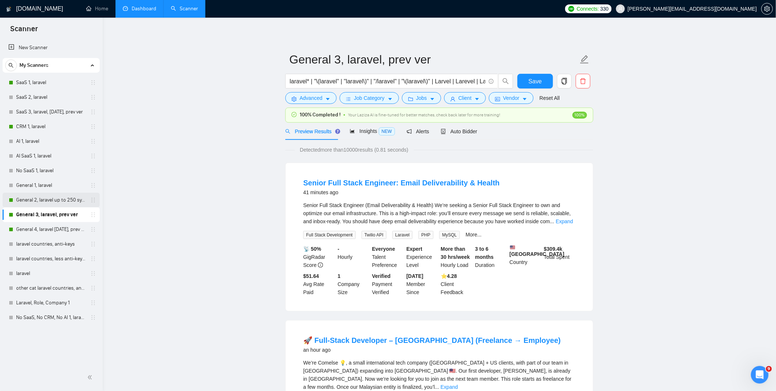
click at [50, 200] on link "General 2, laravel up to 250 symb" at bounding box center [51, 200] width 70 height 15
click at [538, 78] on div "Reset all filters" at bounding box center [550, 84] width 40 height 12
click at [525, 79] on button "Save" at bounding box center [536, 81] width 36 height 15
click at [48, 201] on link "General 2, laravel up to 250 symb" at bounding box center [51, 200] width 70 height 15
click at [464, 99] on span "Client" at bounding box center [465, 98] width 13 height 8
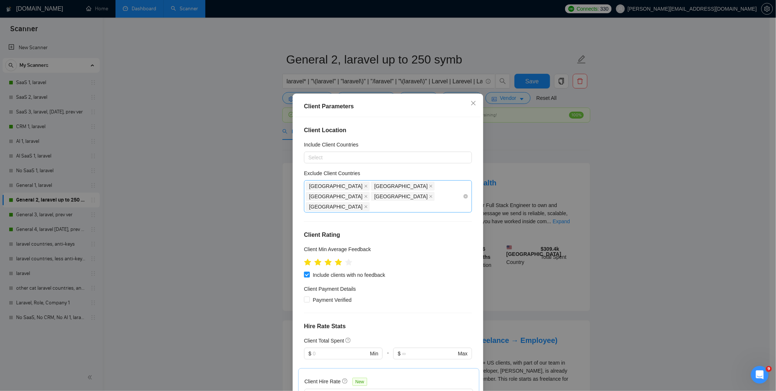
click at [364, 186] on icon "close" at bounding box center [366, 186] width 4 height 4
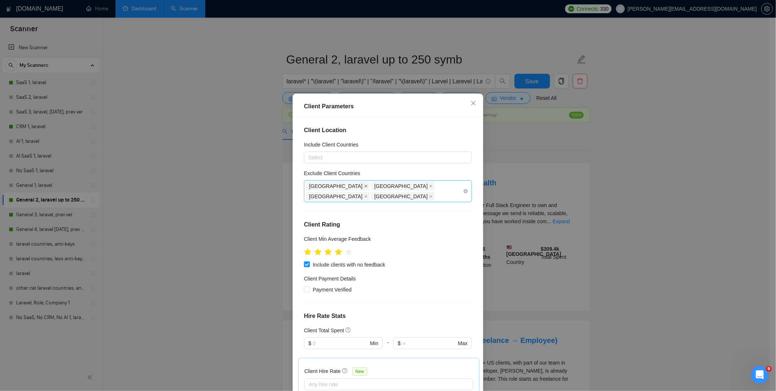
click at [364, 185] on icon "close" at bounding box center [366, 186] width 4 height 4
click at [364, 186] on icon "close" at bounding box center [366, 186] width 4 height 4
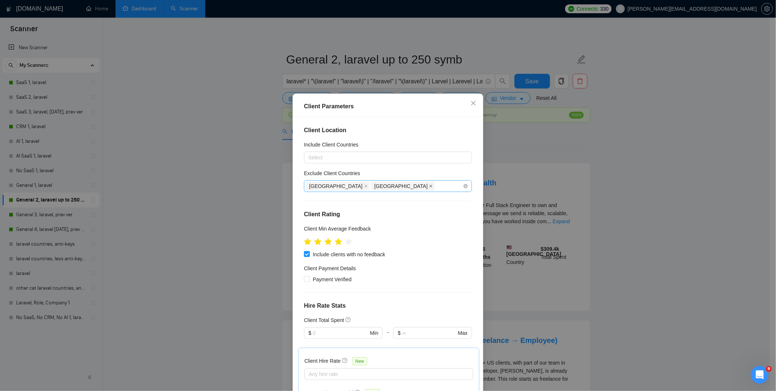
click at [429, 186] on icon "close" at bounding box center [431, 186] width 4 height 4
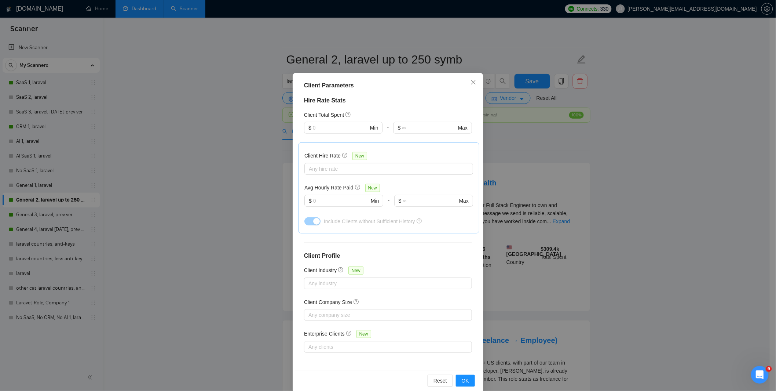
scroll to position [32, 0]
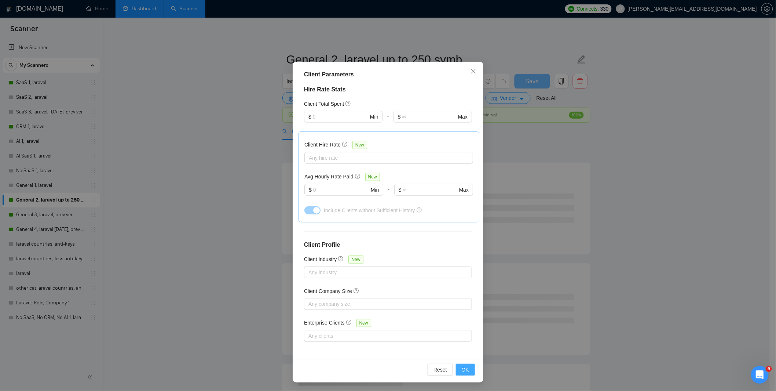
click at [458, 370] on button "OK" at bounding box center [465, 370] width 19 height 12
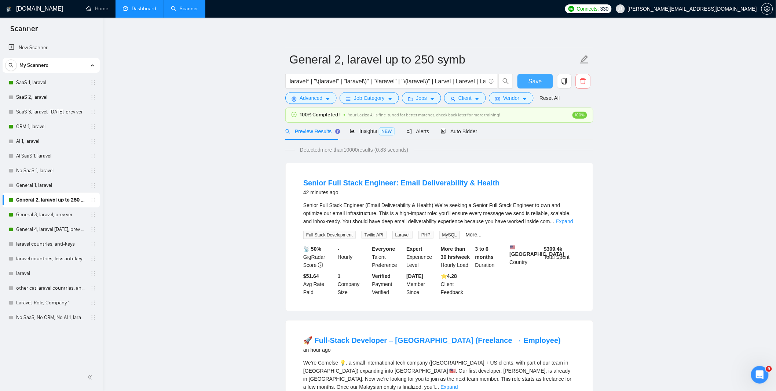
click at [536, 79] on span "Save" at bounding box center [535, 81] width 13 height 9
click at [467, 96] on span "Client" at bounding box center [465, 98] width 13 height 8
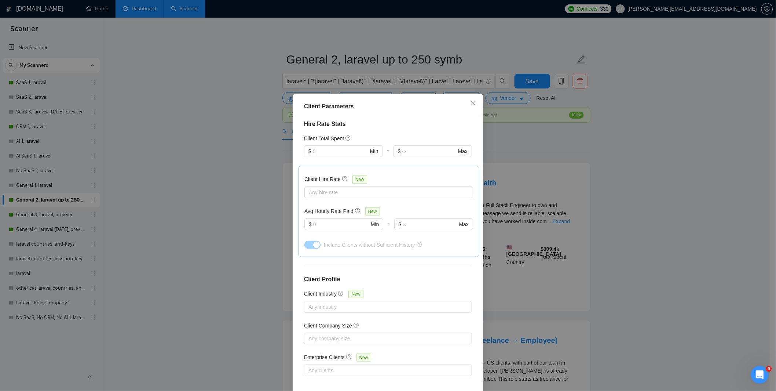
scroll to position [186, 0]
click at [473, 102] on icon "close" at bounding box center [474, 103] width 6 height 6
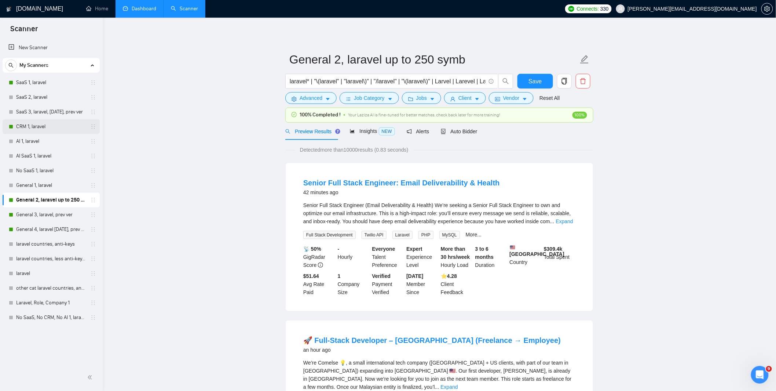
click at [42, 125] on link "CRM 1, laravel" at bounding box center [51, 126] width 70 height 15
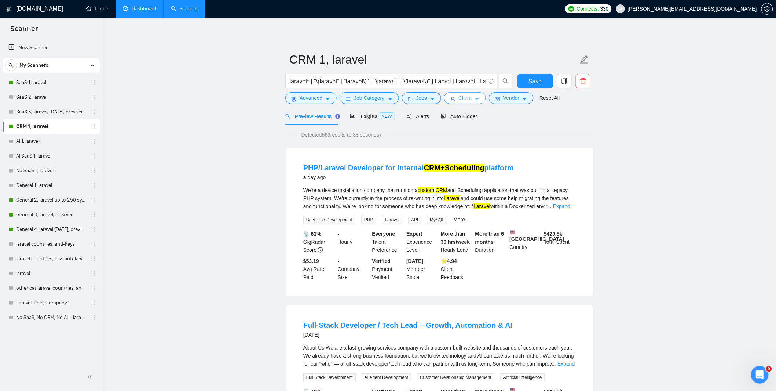
click at [457, 98] on button "Client" at bounding box center [465, 98] width 42 height 12
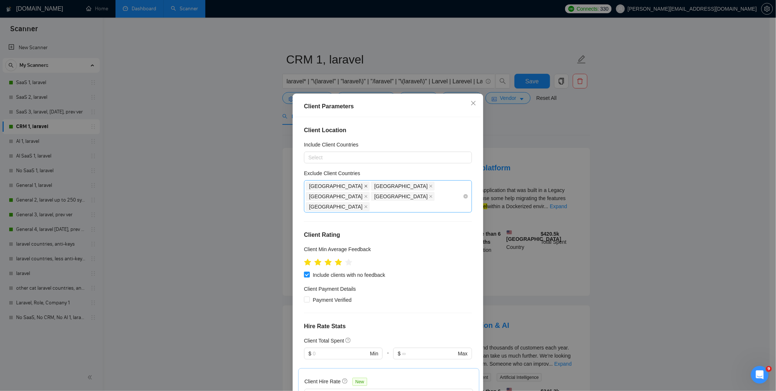
click at [364, 184] on icon "close" at bounding box center [366, 186] width 4 height 4
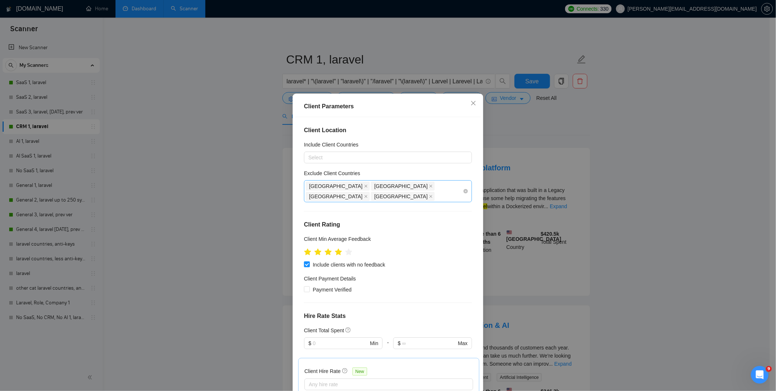
click at [364, 185] on icon "close" at bounding box center [366, 186] width 4 height 4
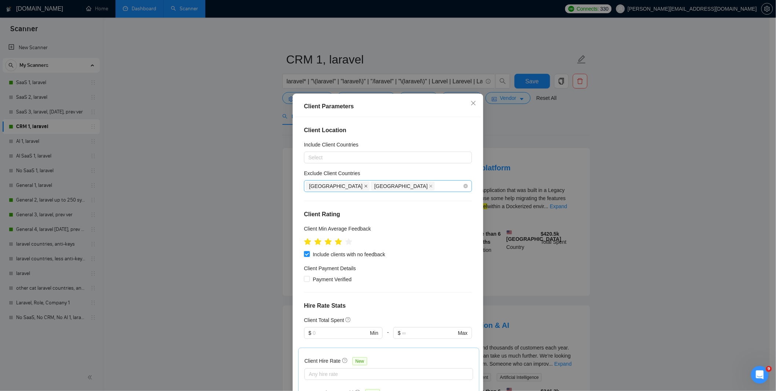
click at [364, 186] on icon "close" at bounding box center [366, 186] width 4 height 4
click at [329, 186] on span "[GEOGRAPHIC_DATA]" at bounding box center [338, 186] width 64 height 9
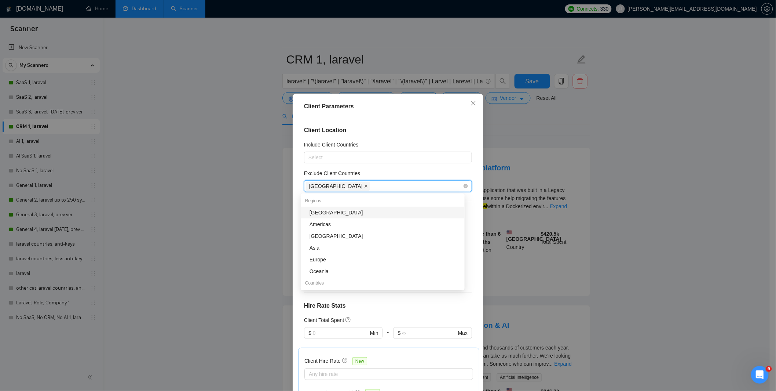
click at [364, 185] on icon "close" at bounding box center [366, 186] width 4 height 4
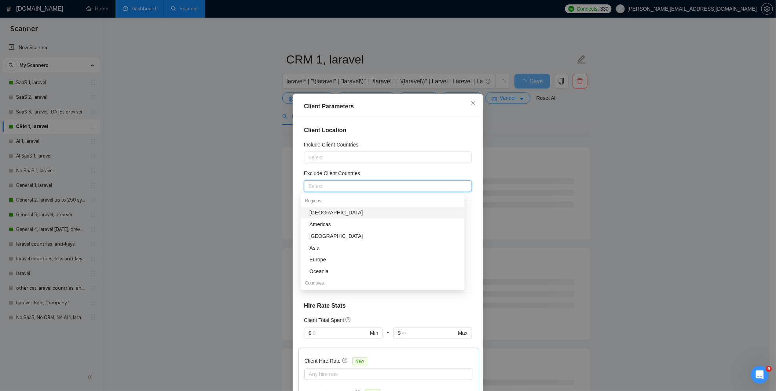
click at [336, 186] on div at bounding box center [384, 186] width 157 height 9
type input "к"
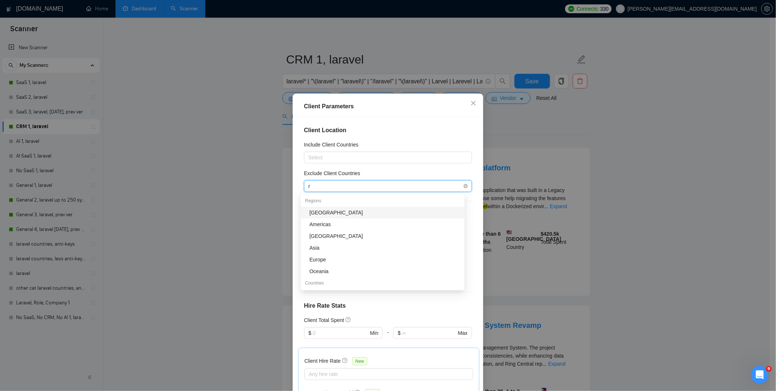
type input "ru"
click at [386, 215] on div "[GEOGRAPHIC_DATA]" at bounding box center [385, 212] width 151 height 8
click at [436, 138] on div "Client Location Include Client Countries Select Exclude Client Countries [GEOGR…" at bounding box center [388, 254] width 186 height 274
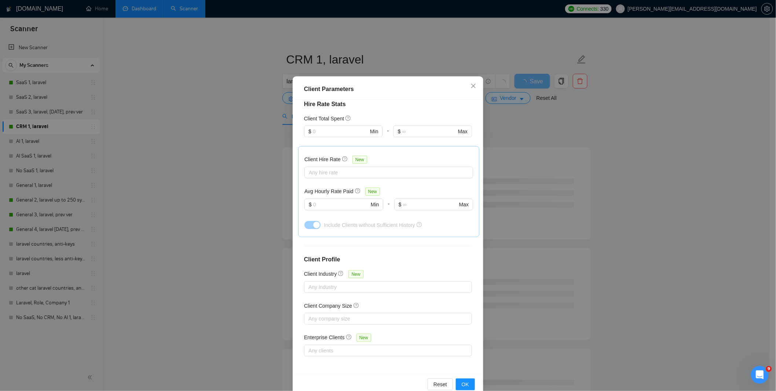
scroll to position [32, 0]
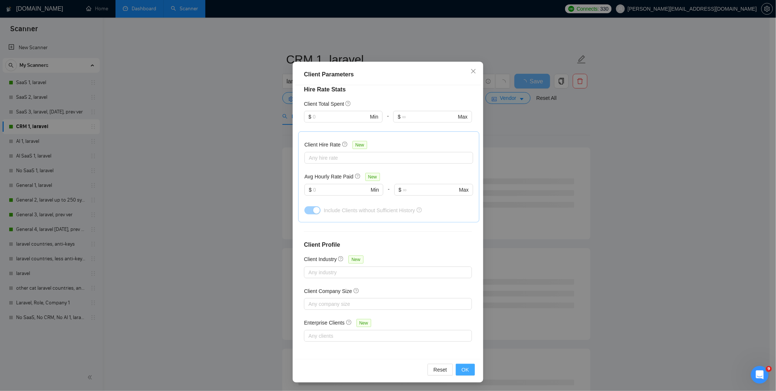
click at [462, 368] on span "OK" at bounding box center [465, 369] width 7 height 8
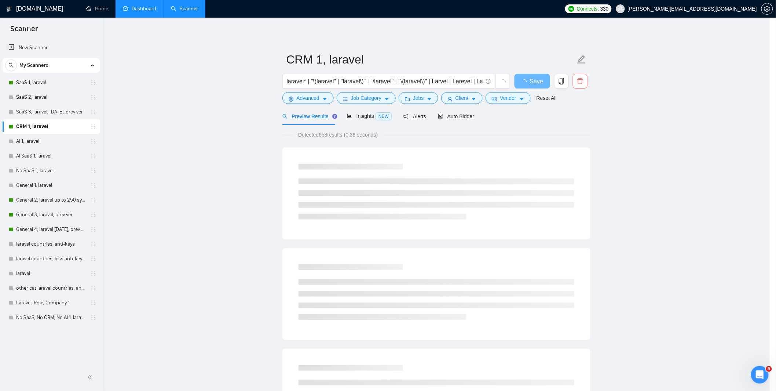
scroll to position [0, 0]
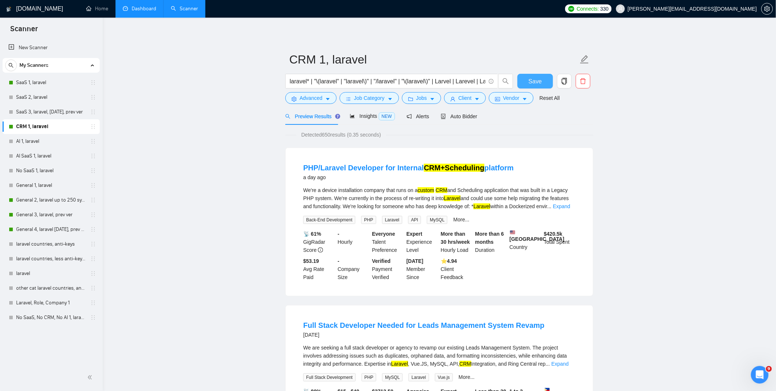
click at [544, 78] on button "Save" at bounding box center [536, 81] width 36 height 15
click at [30, 84] on link "SaaS 1, laravel" at bounding box center [51, 82] width 70 height 15
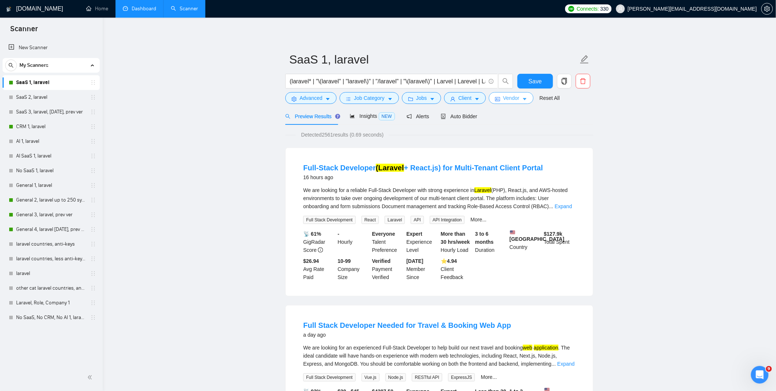
click at [499, 101] on icon "idcard" at bounding box center [497, 99] width 5 height 4
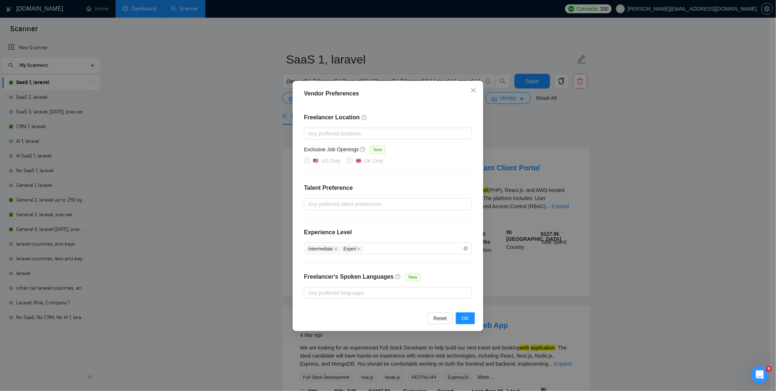
click at [558, 227] on div "Vendor Preferences Freelancer Location Any preffered locations Exclusive Job Op…" at bounding box center [388, 195] width 776 height 391
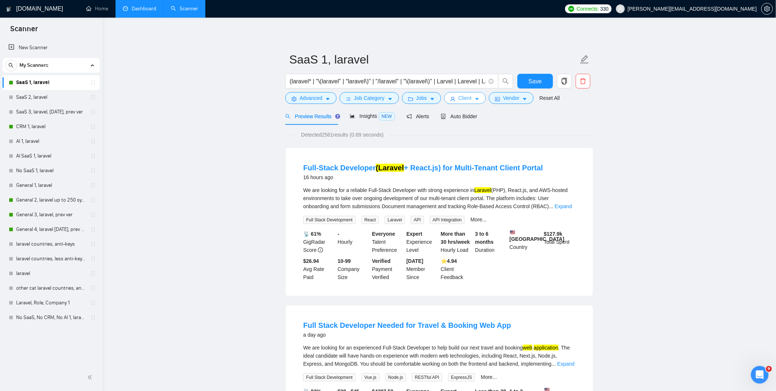
click at [465, 98] on span "Client" at bounding box center [465, 98] width 13 height 8
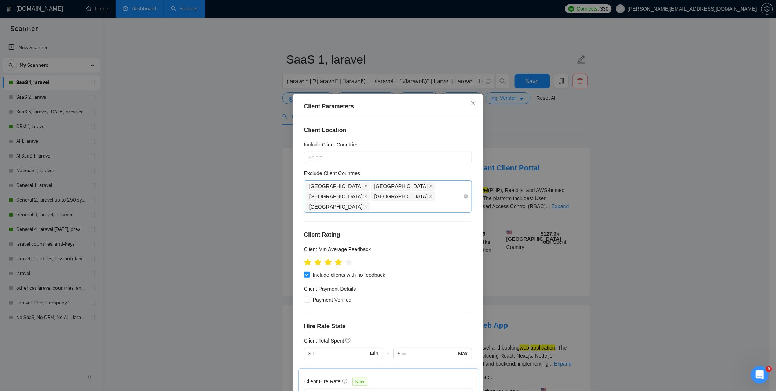
click at [364, 185] on icon "close" at bounding box center [366, 186] width 4 height 4
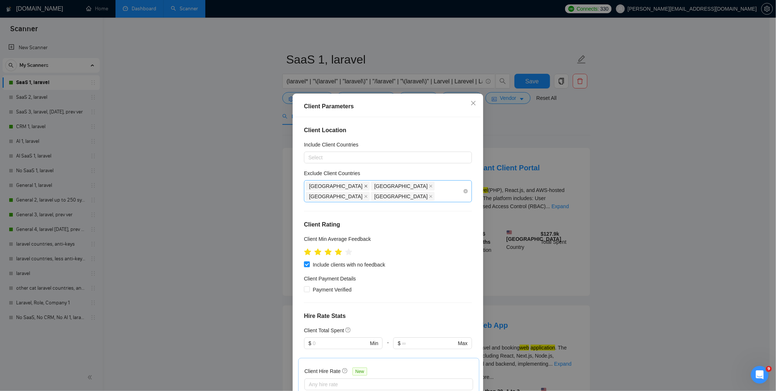
click at [364, 186] on icon "close" at bounding box center [366, 186] width 4 height 4
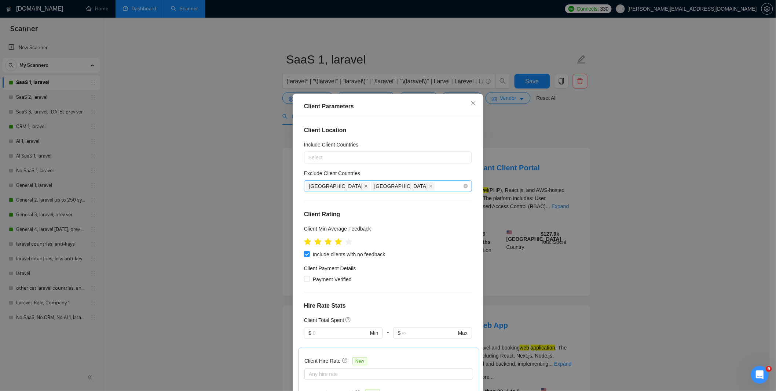
click at [364, 186] on icon "close" at bounding box center [366, 186] width 4 height 4
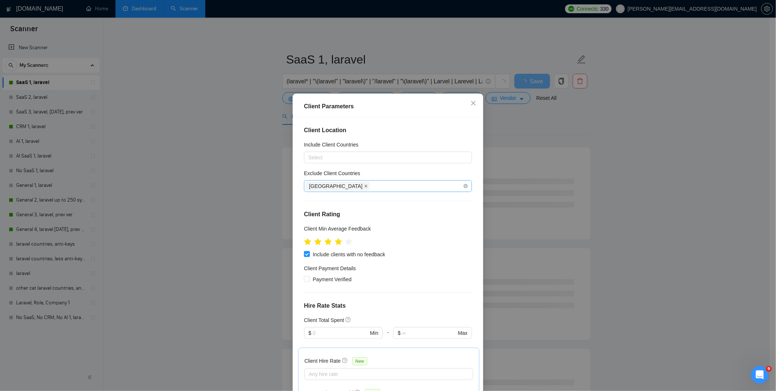
click at [364, 185] on icon "close" at bounding box center [366, 186] width 4 height 4
click at [336, 186] on div at bounding box center [384, 186] width 157 height 9
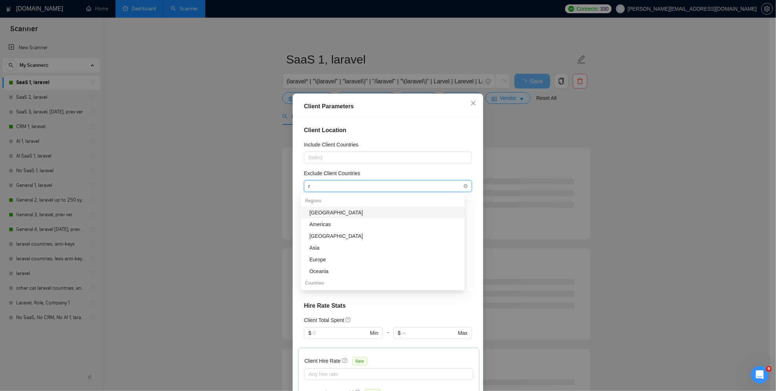
type input "ru"
click at [321, 208] on div "[GEOGRAPHIC_DATA]" at bounding box center [385, 212] width 151 height 8
click at [423, 138] on div "Client Location Include Client Countries Select Exclude Client Countries [GEOGR…" at bounding box center [388, 254] width 186 height 274
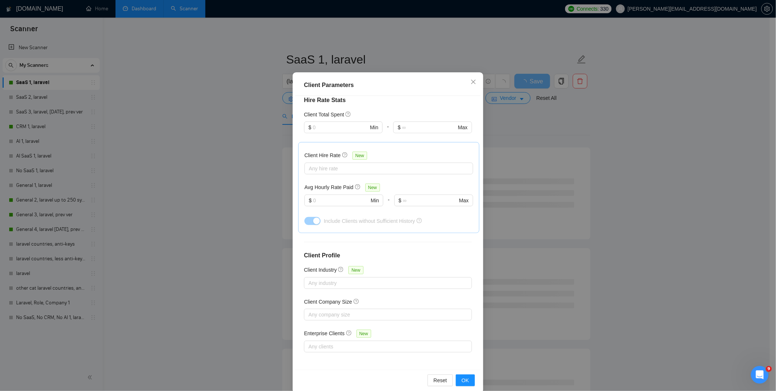
scroll to position [32, 0]
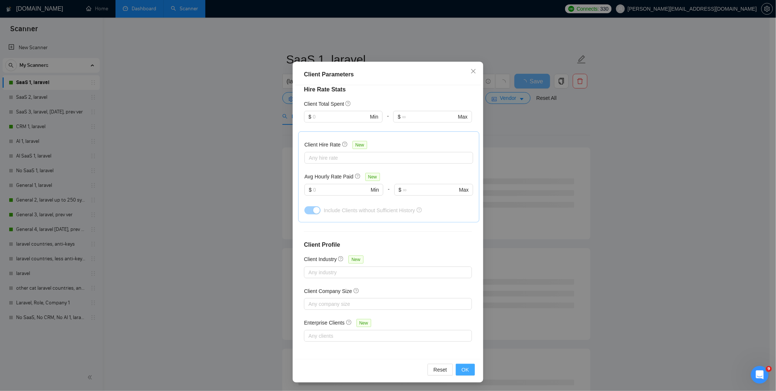
click at [466, 367] on button "OK" at bounding box center [465, 370] width 19 height 12
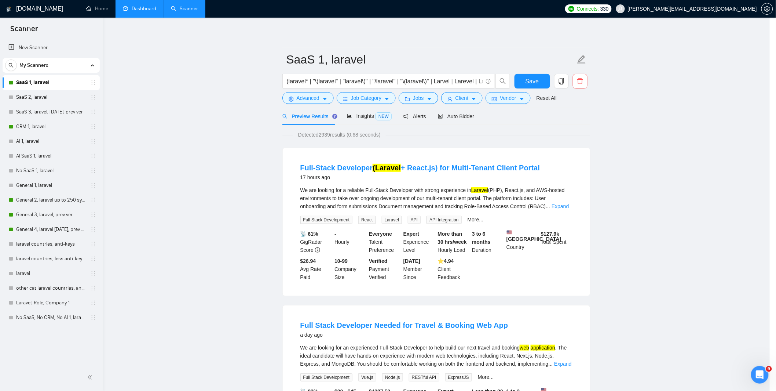
scroll to position [0, 0]
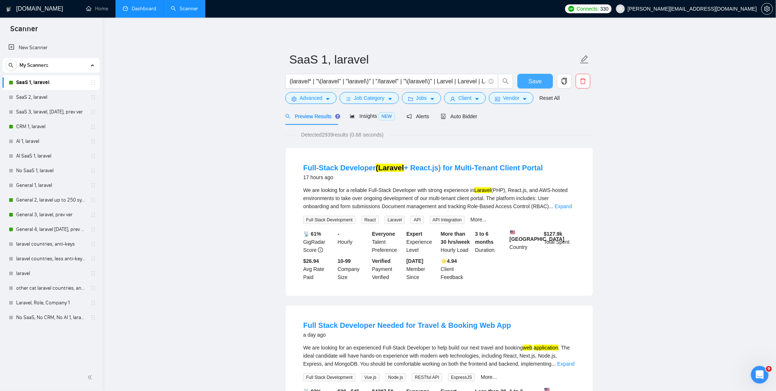
click at [535, 77] on span "Save" at bounding box center [535, 81] width 13 height 9
click at [140, 8] on link "Dashboard" at bounding box center [139, 9] width 33 height 6
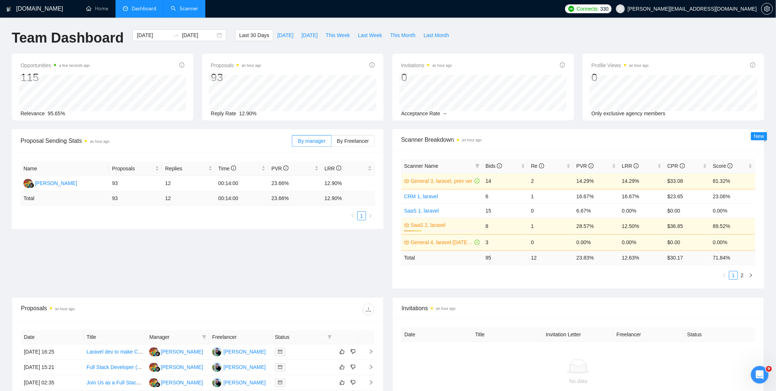
click at [179, 6] on link "Scanner" at bounding box center [184, 9] width 27 height 6
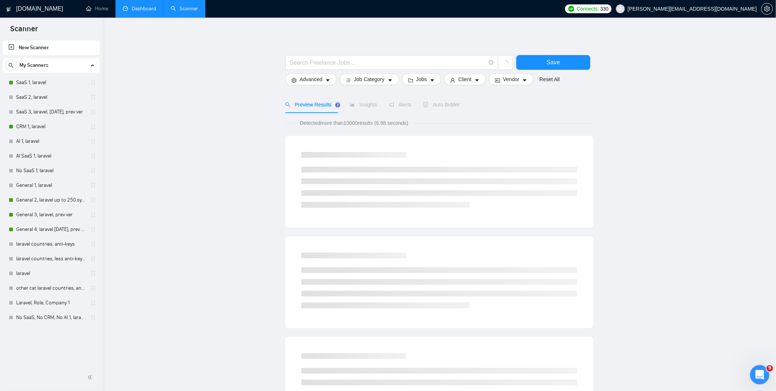
click at [764, 373] on div "Открыть службу сообщений Intercom" at bounding box center [759, 373] width 24 height 24
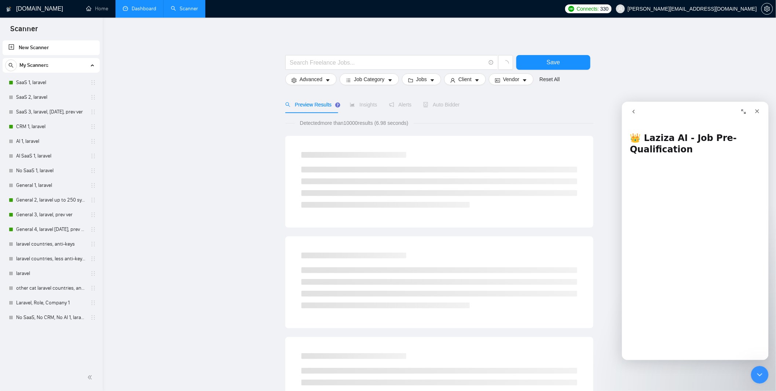
click at [637, 113] on button "go back" at bounding box center [634, 111] width 14 height 14
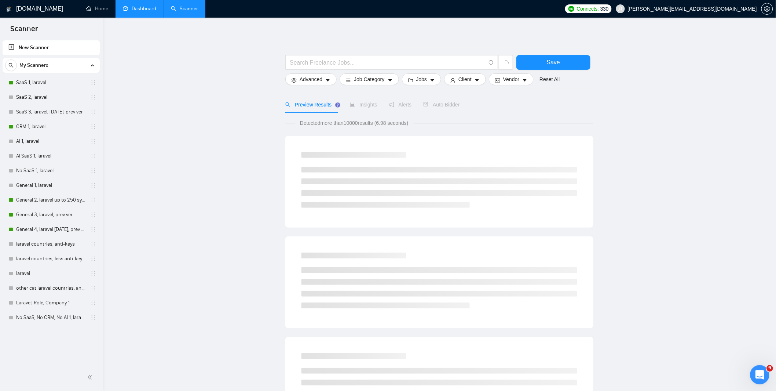
drag, startPoint x: 754, startPoint y: 378, endPoint x: 755, endPoint y: 373, distance: 4.5
click at [754, 378] on div "Открыть службу сообщений Intercom" at bounding box center [759, 373] width 24 height 24
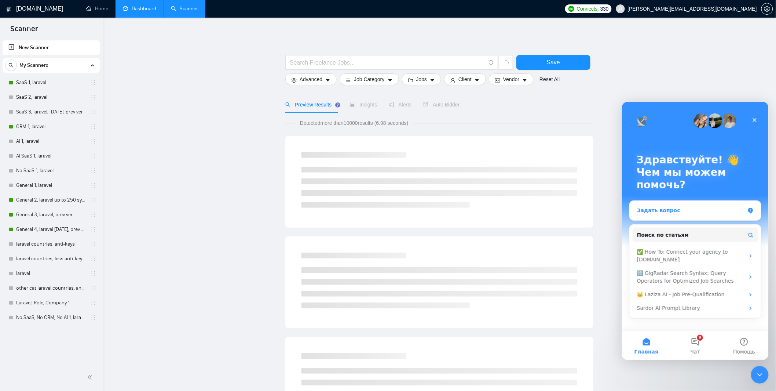
click at [672, 211] on div "Задать вопрос" at bounding box center [691, 210] width 108 height 8
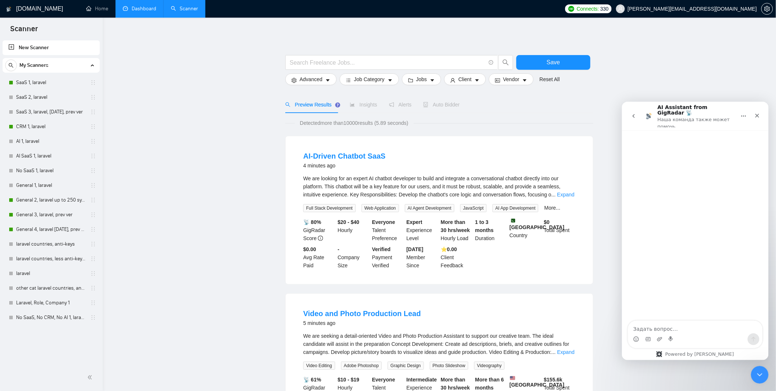
click at [672, 327] on textarea "Задать вопрос…" at bounding box center [695, 326] width 134 height 12
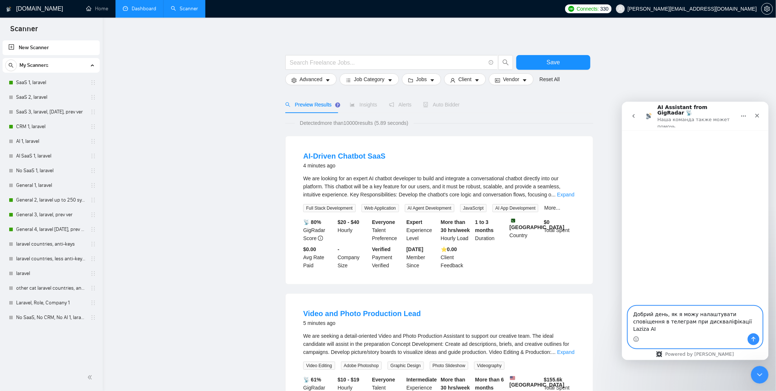
type textarea "Добрий день, як я можу налаштувати сповіщення в телеграм при дискваліфікації La…"
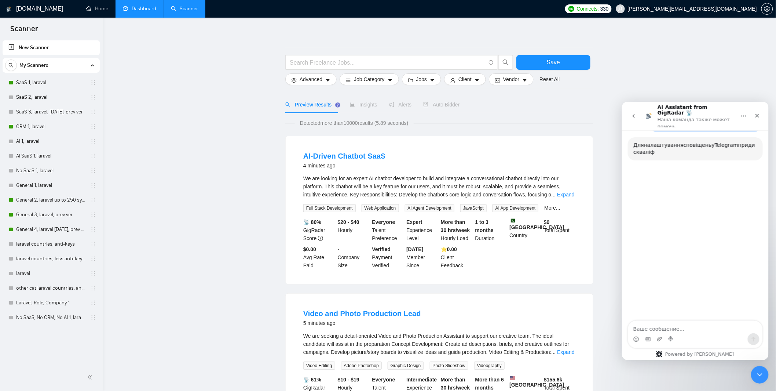
scroll to position [40, 0]
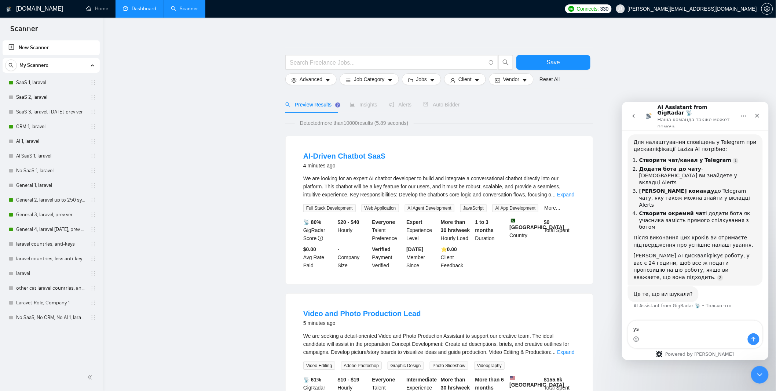
type textarea "y"
type textarea "і"
type textarea "ні"
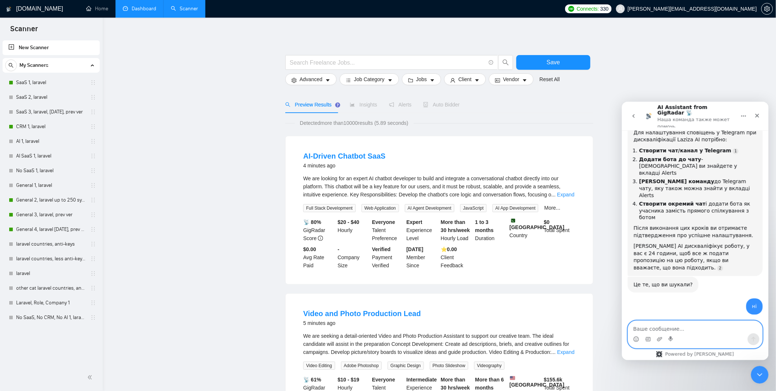
scroll to position [77, 0]
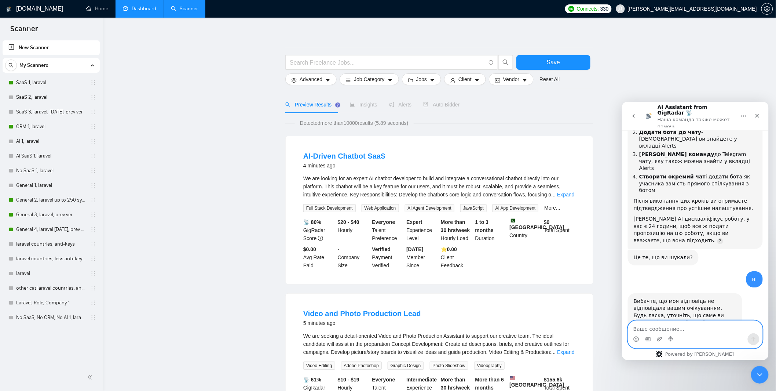
click at [678, 325] on textarea "Ваше сообщение..." at bounding box center [695, 326] width 134 height 12
type textarea "підключи людину"
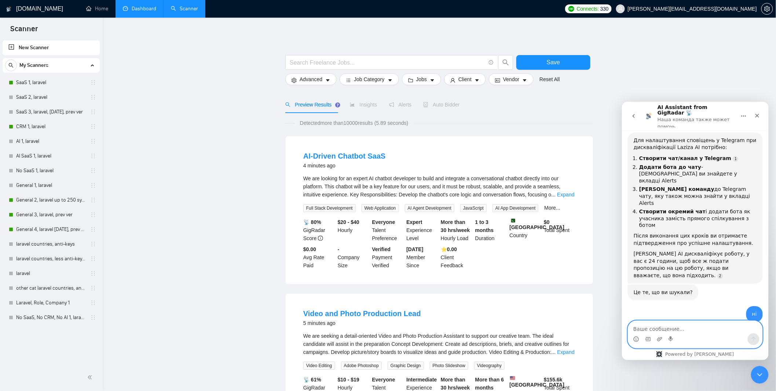
scroll to position [0, 0]
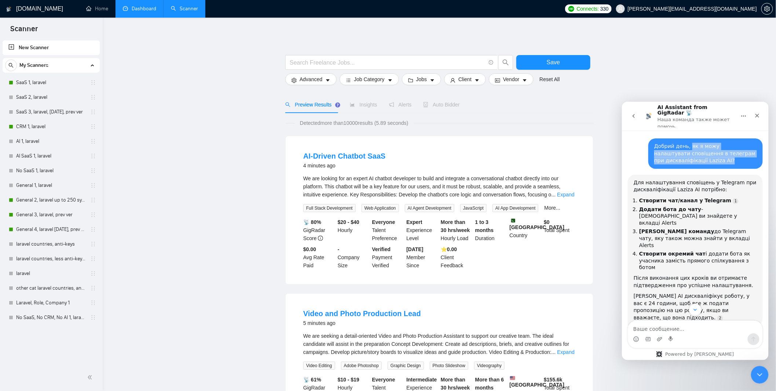
drag, startPoint x: 685, startPoint y: 139, endPoint x: 715, endPoint y: 152, distance: 33.4
click at [715, 152] on div "Добрий день, як я можу налаштувати сповіщення в телеграм при дискваліфікації La…" at bounding box center [705, 153] width 103 height 22
copy div "як я можу налаштувати сповіщення в телеграм при дискваліфікації Laziza AI?"
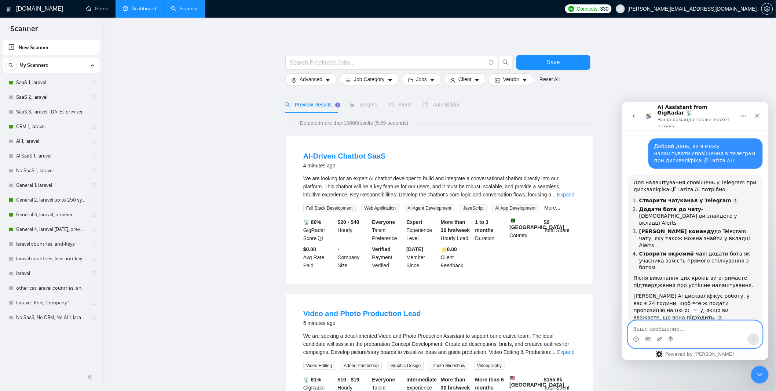
click at [681, 328] on textarea "Ваше сообщение..." at bounding box center [695, 326] width 134 height 12
paste textarea "як я можу налаштувати сповіщення в телеграм при дискваліфікації Laziza AI?"
type textarea "як я можу налаштувати сповіщення в телеграм при дискваліфікації Laziza AI?"
click at [752, 338] on icon "Отправить сообщение…" at bounding box center [754, 338] width 4 height 5
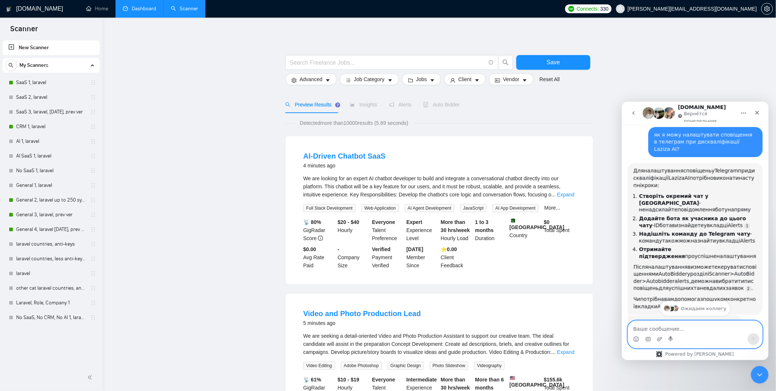
scroll to position [380, 0]
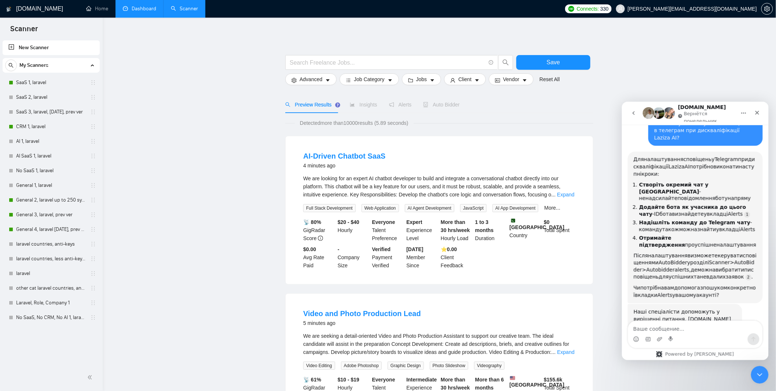
click at [692, 116] on p "Вернётся понедельник" at bounding box center [709, 115] width 51 height 11
click at [760, 113] on icon "Закрыть" at bounding box center [757, 112] width 6 height 6
